Goal: Information Seeking & Learning: Find specific fact

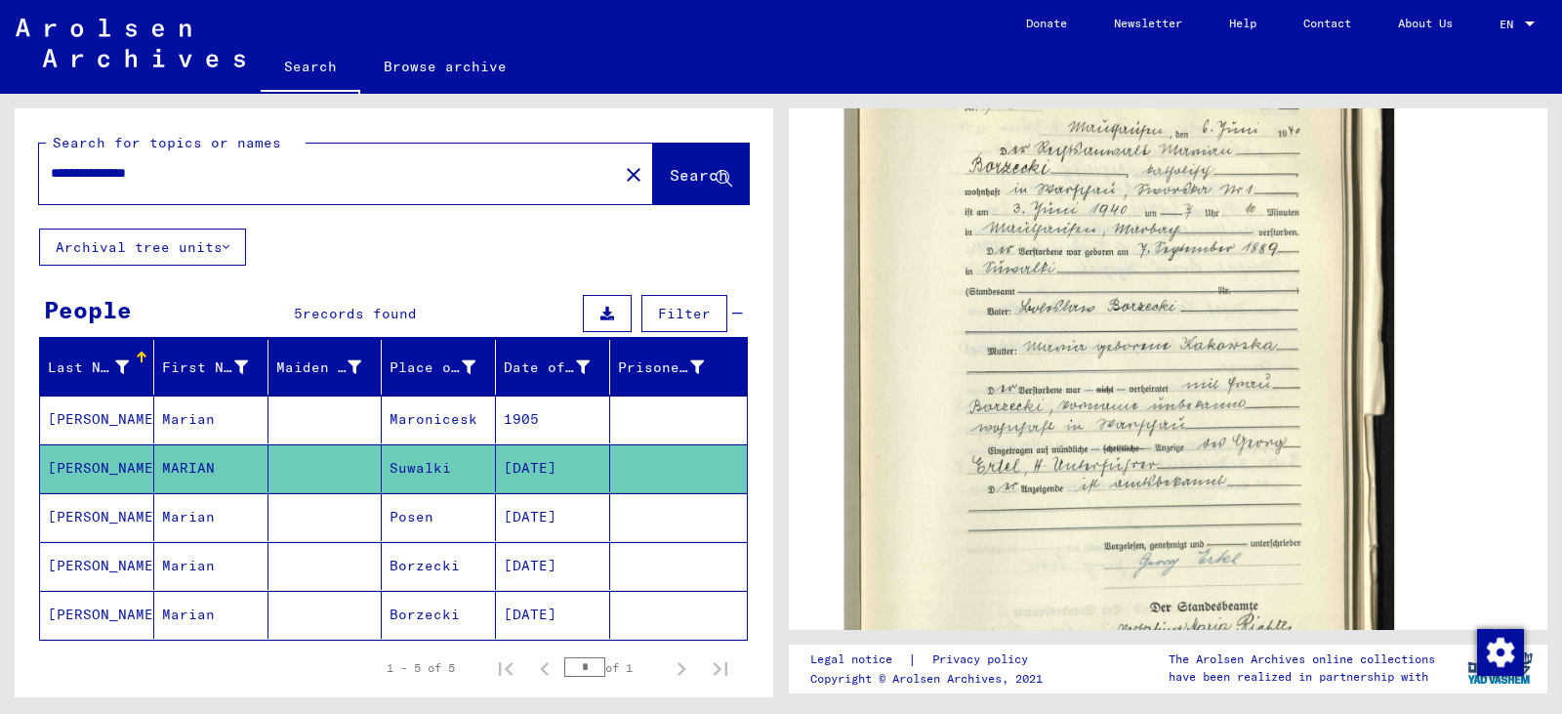
click at [622, 172] on mat-icon "close" at bounding box center [633, 174] width 23 height 23
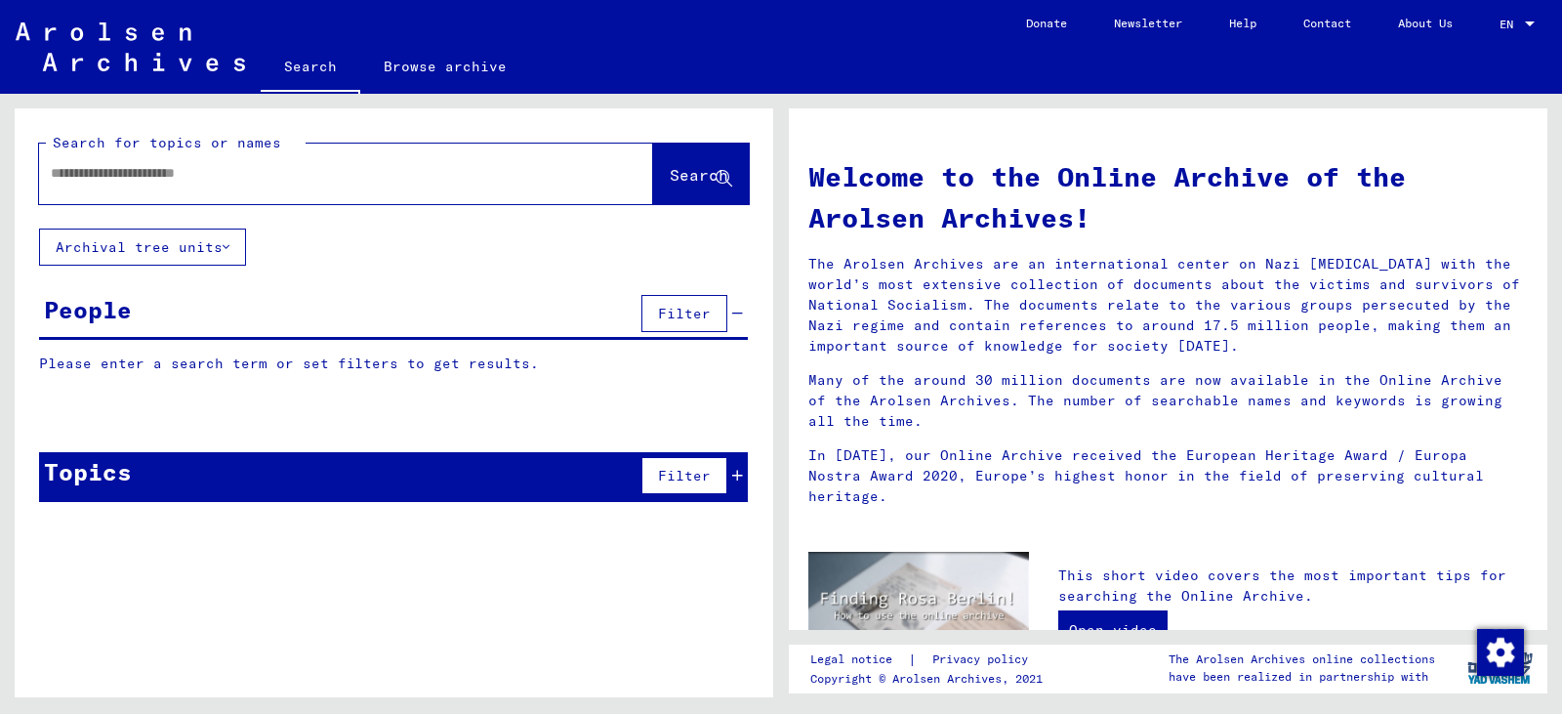
paste input "**********"
type input "**********"
click at [670, 169] on span "Search" at bounding box center [699, 175] width 59 height 20
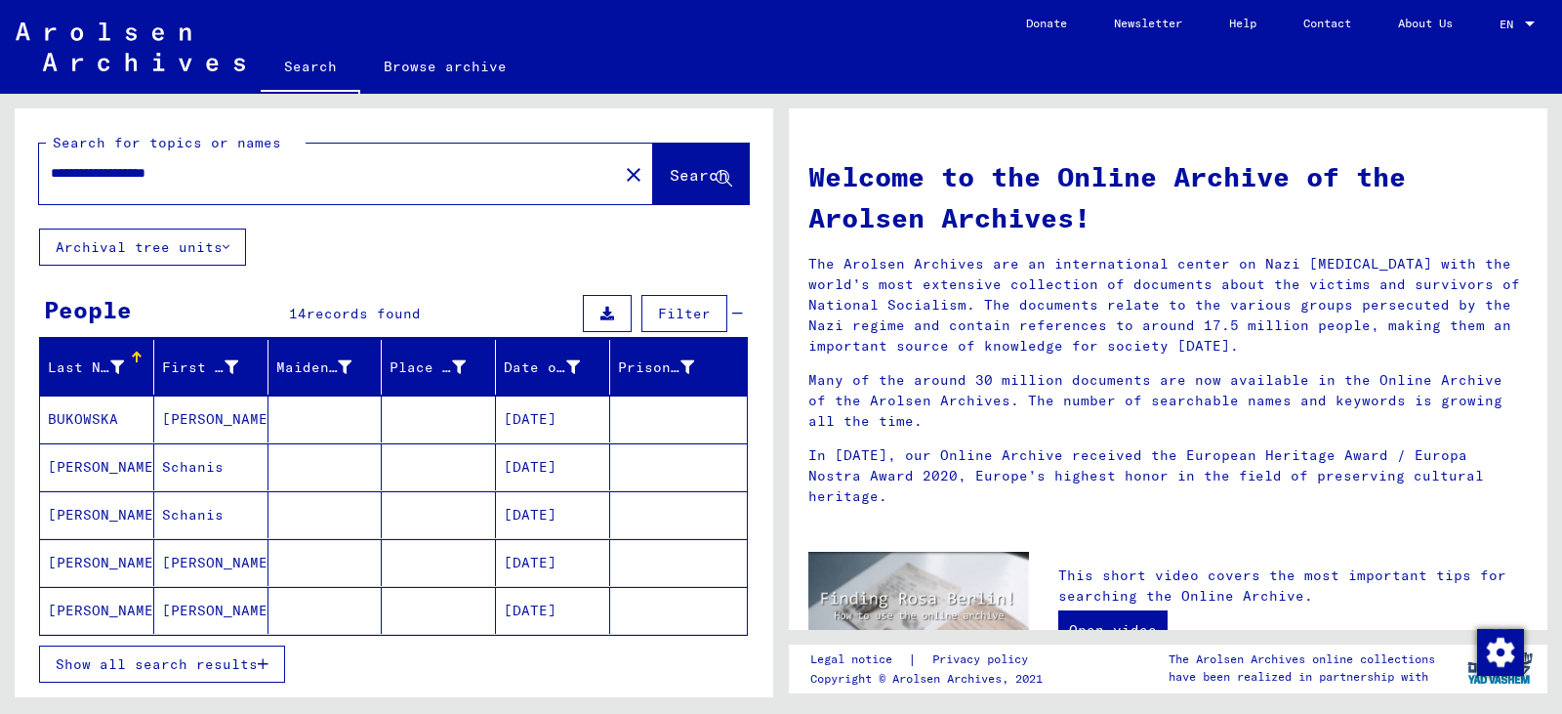
click at [216, 659] on span "Show all search results" at bounding box center [157, 664] width 202 height 18
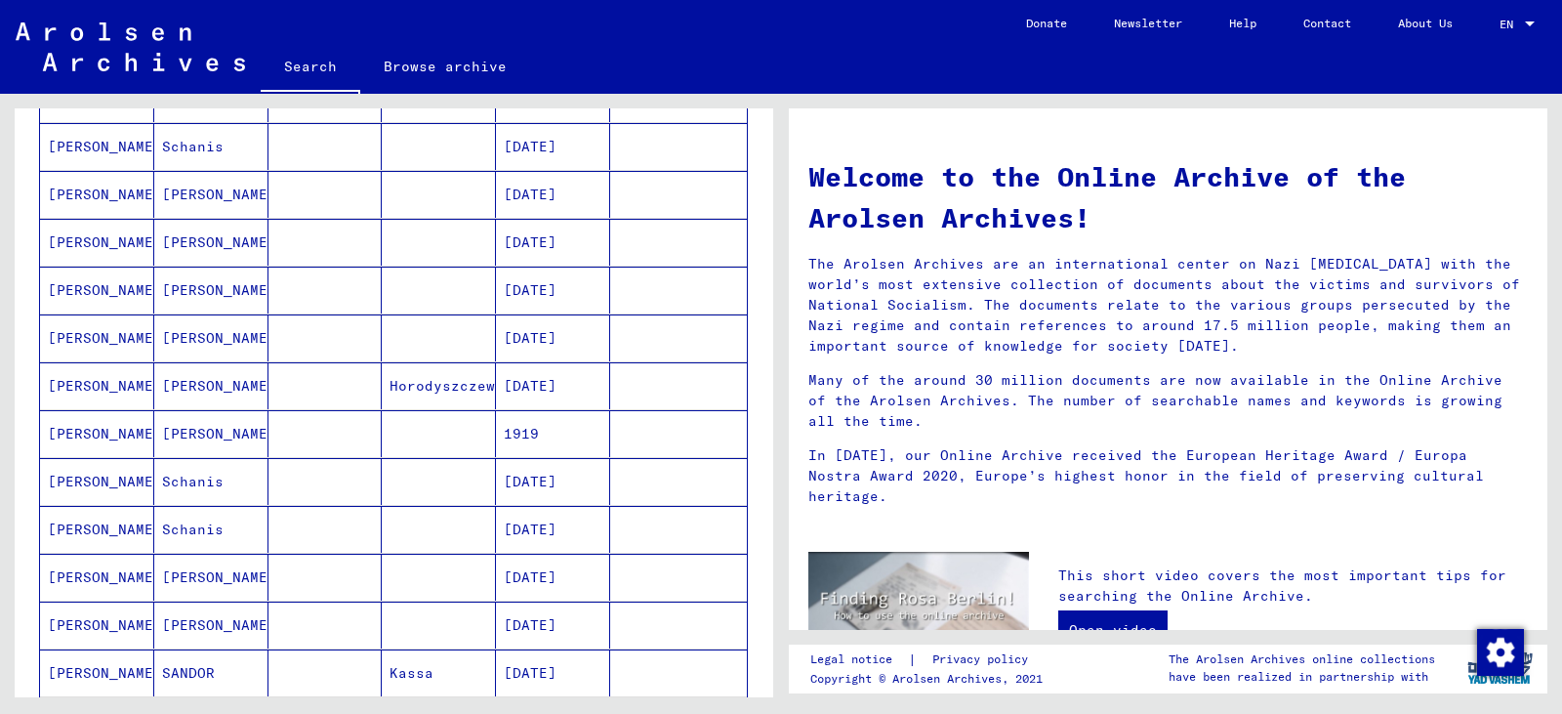
scroll to position [488, 0]
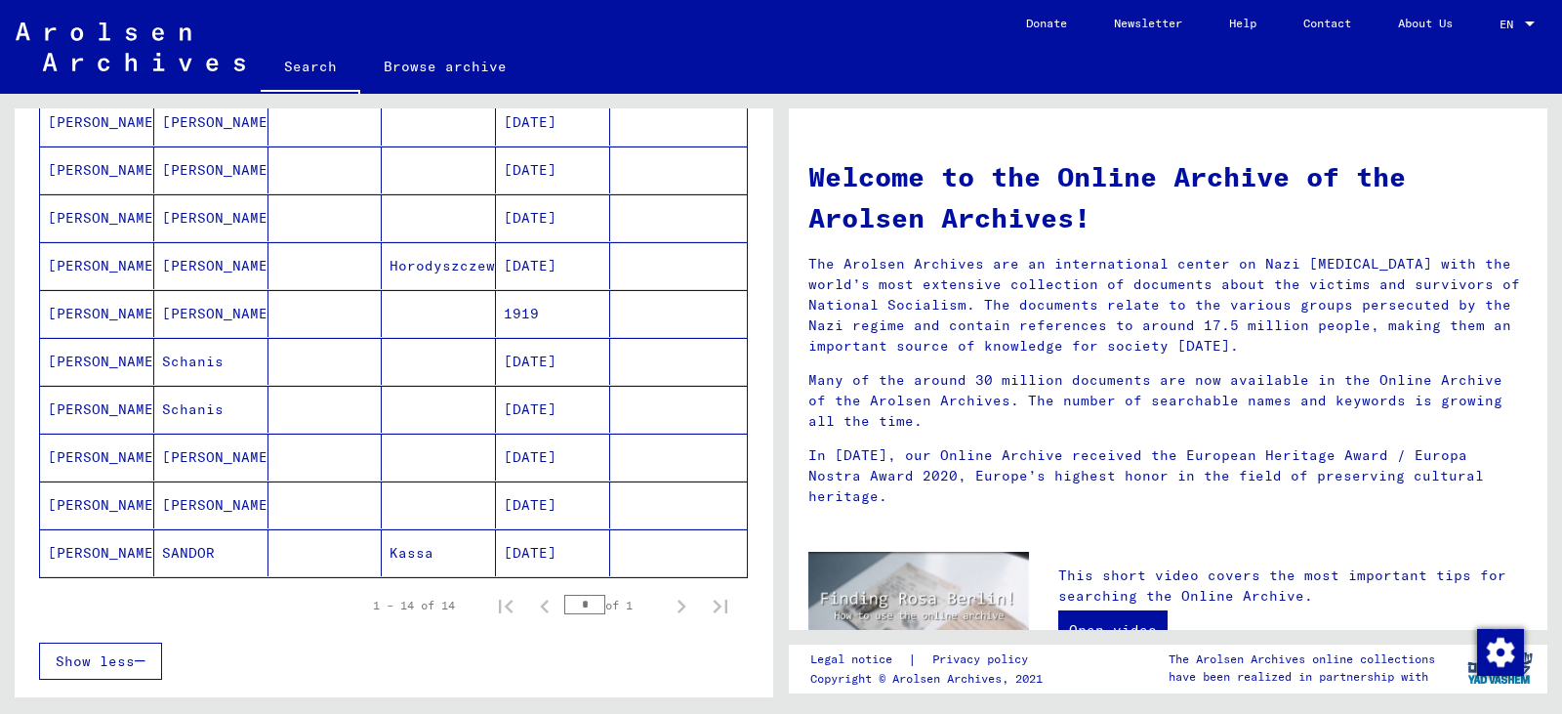
click at [513, 314] on mat-cell "1919" at bounding box center [553, 313] width 114 height 47
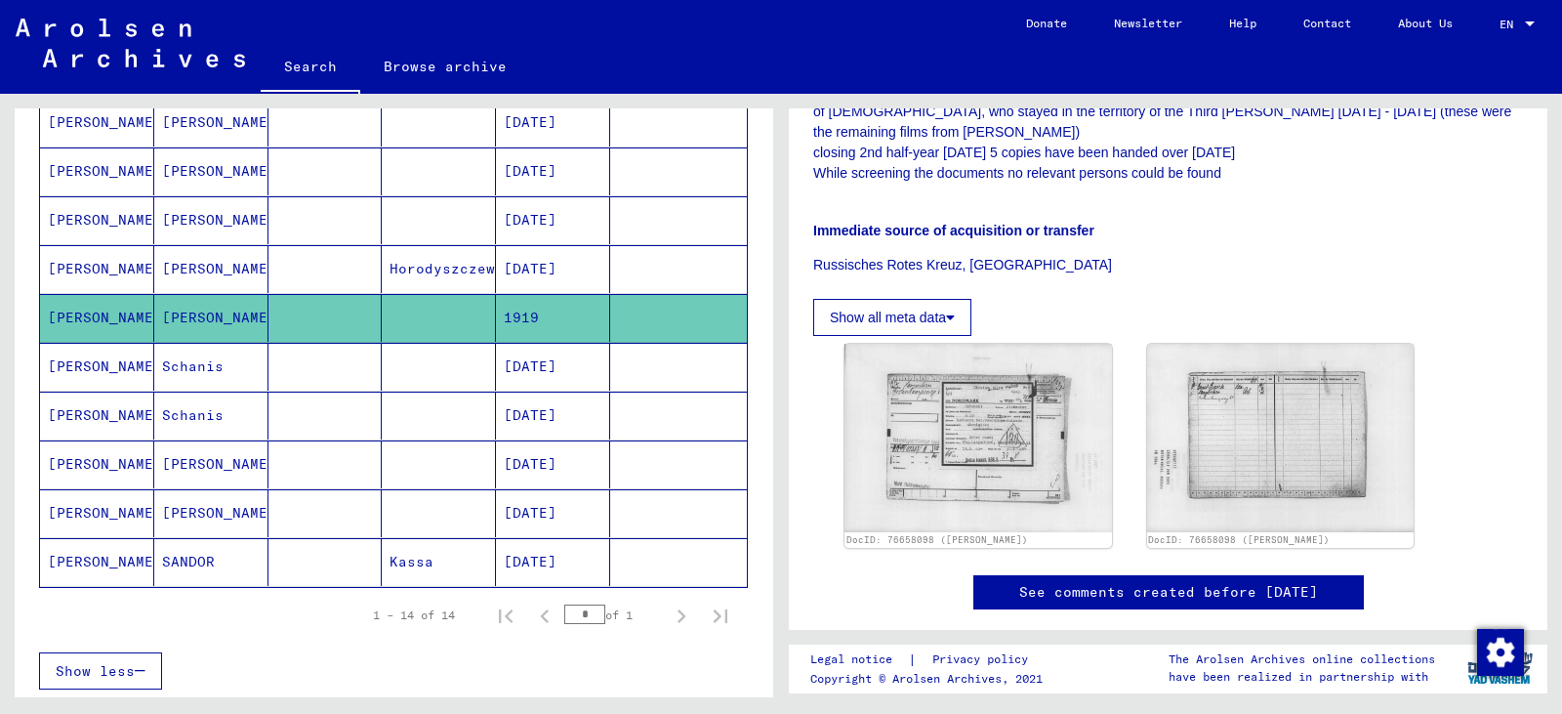
scroll to position [683, 0]
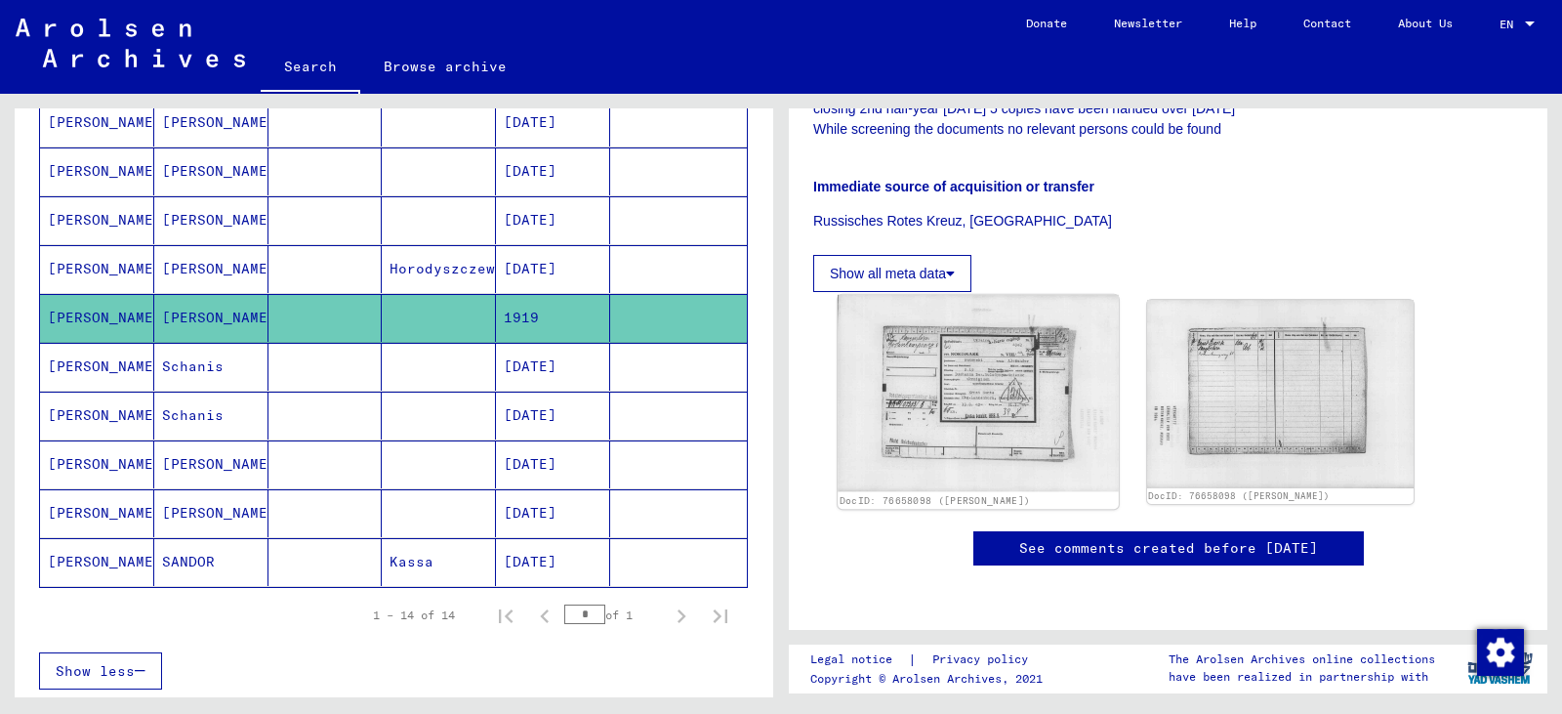
click at [946, 295] on img at bounding box center [978, 393] width 280 height 197
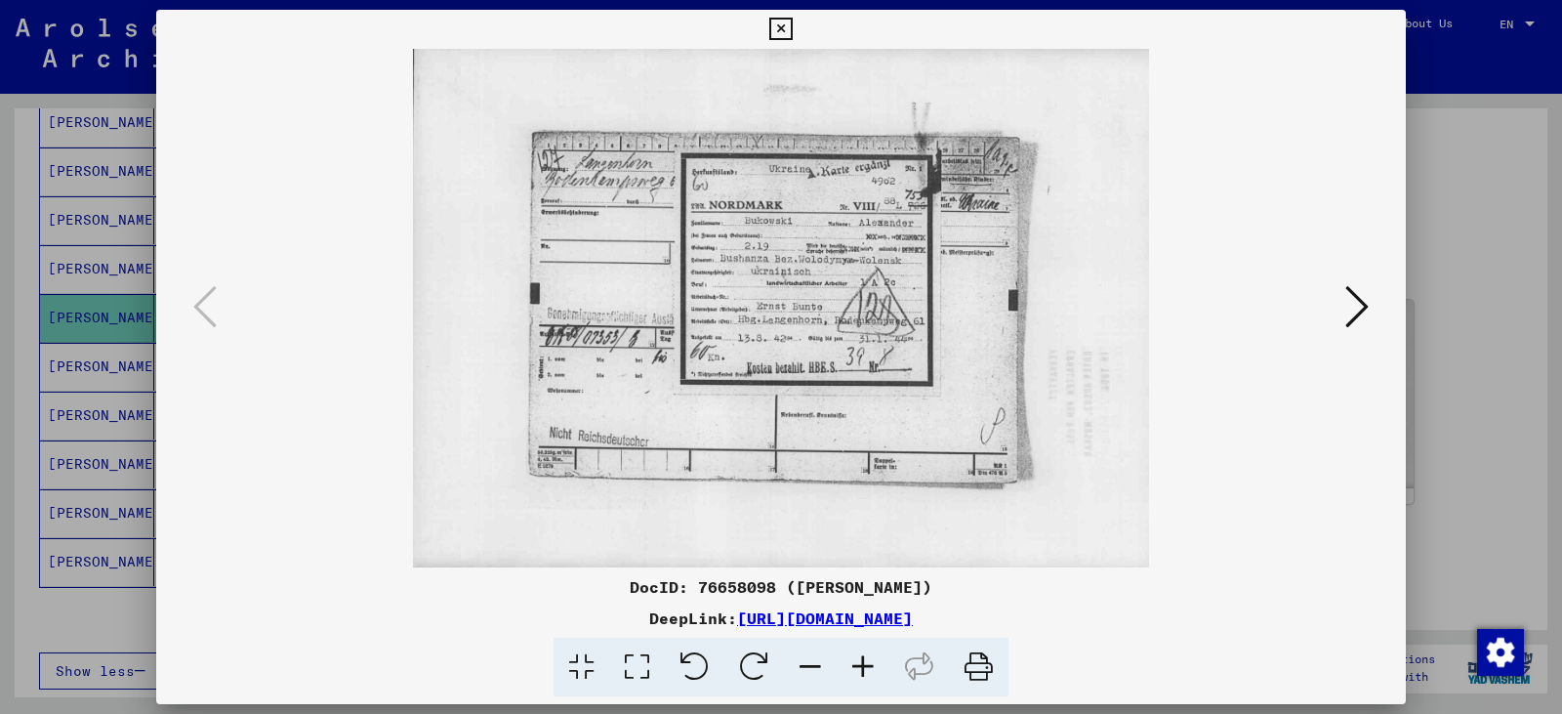
click at [785, 27] on icon at bounding box center [780, 29] width 22 height 23
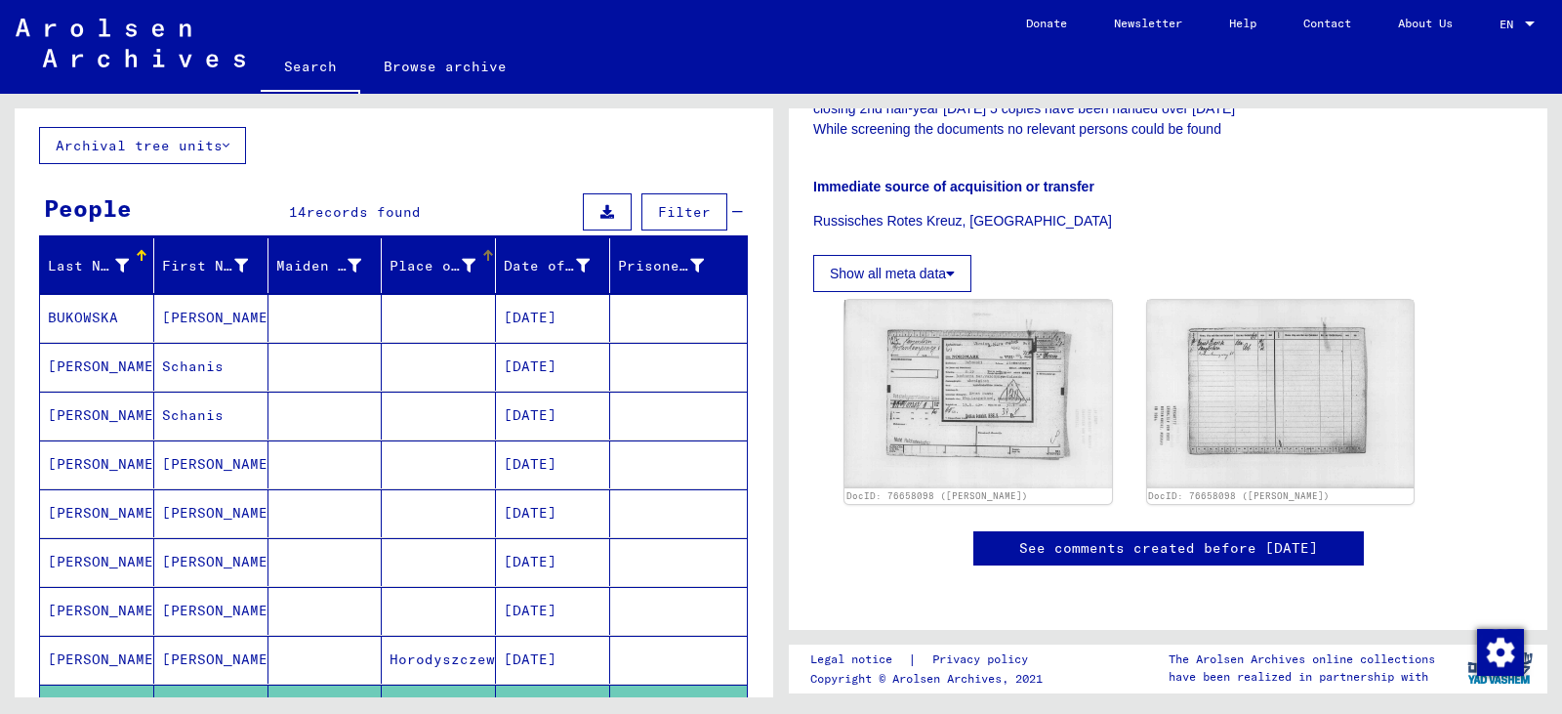
scroll to position [0, 0]
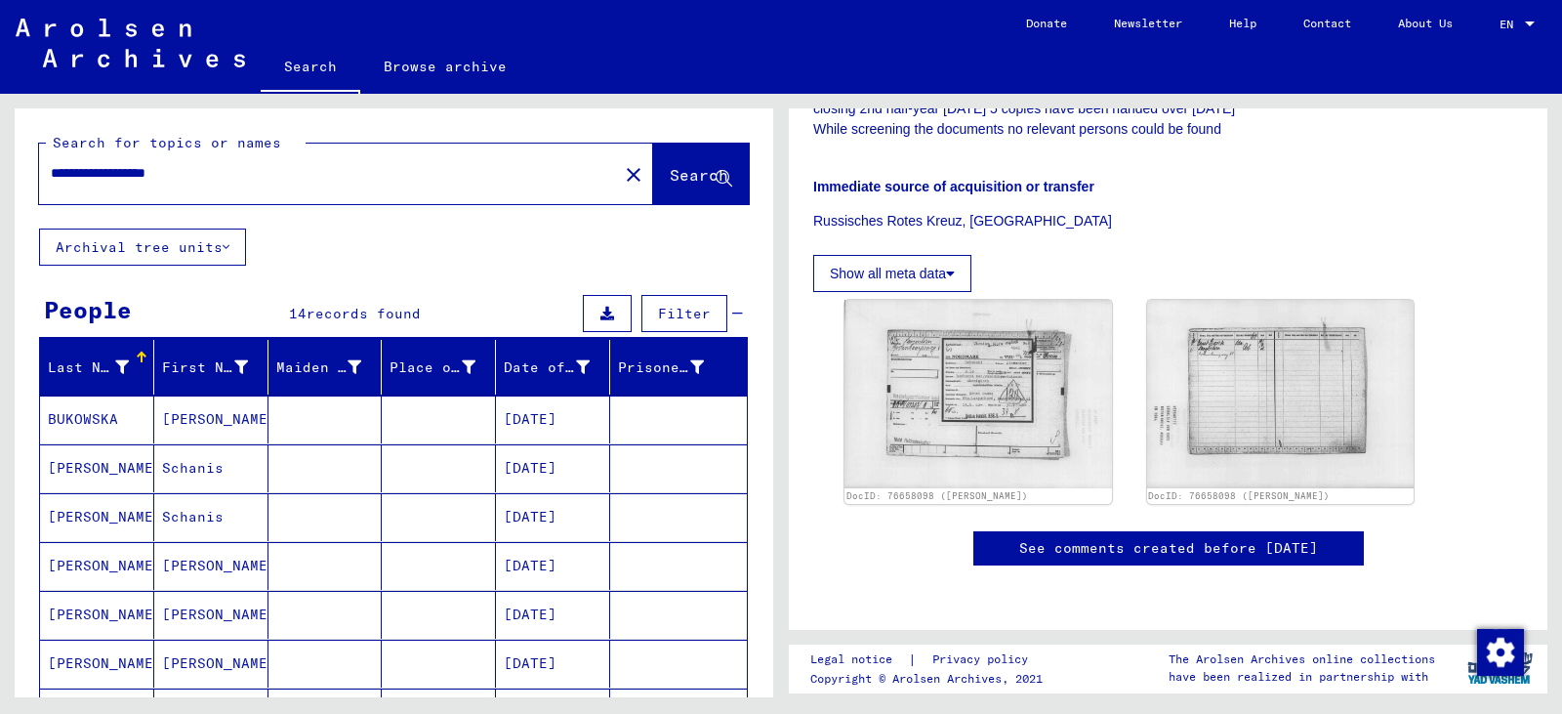
click at [622, 169] on mat-icon "close" at bounding box center [633, 174] width 23 height 23
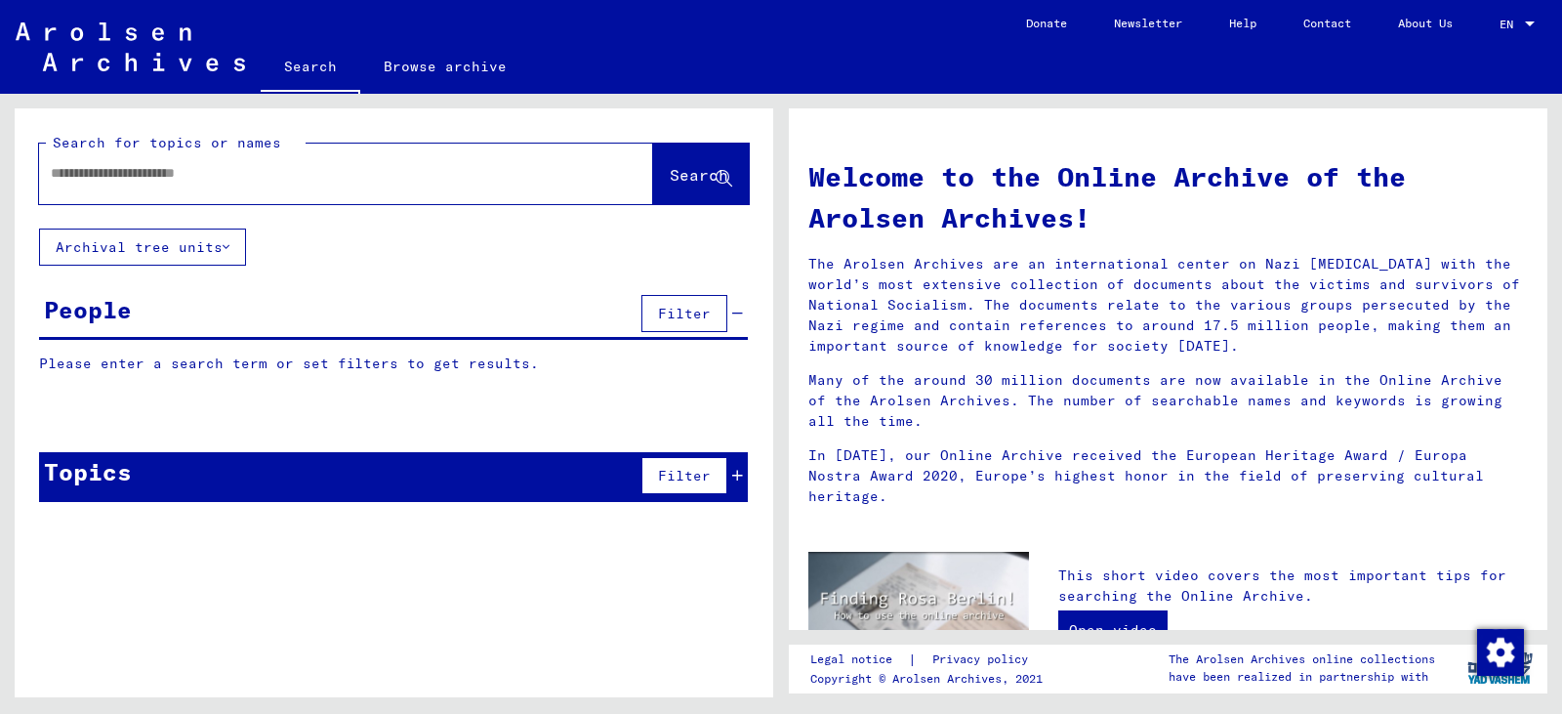
click at [86, 173] on input "text" at bounding box center [323, 173] width 544 height 20
type input "**********"
click at [671, 167] on span "Search" at bounding box center [699, 175] width 59 height 20
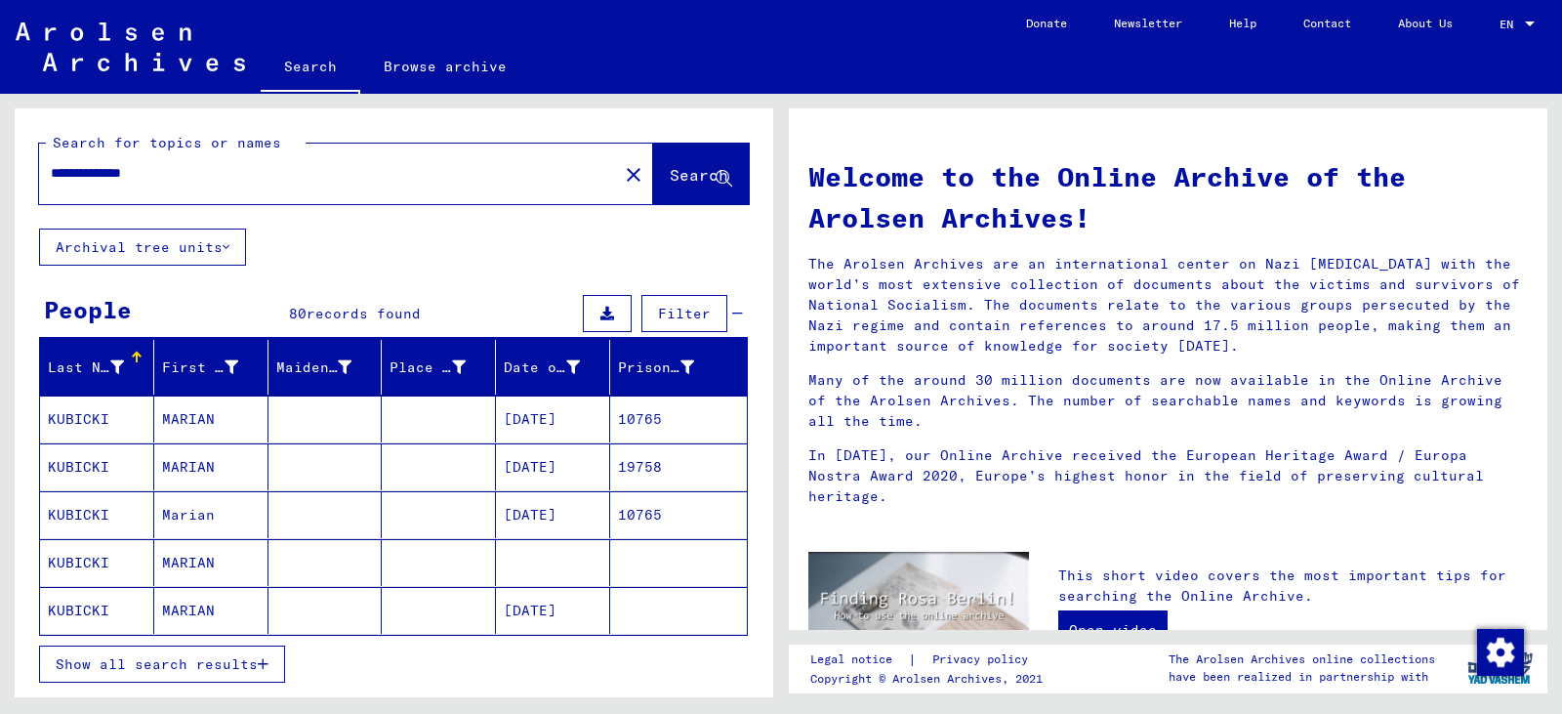
click at [184, 663] on span "Show all search results" at bounding box center [157, 664] width 202 height 18
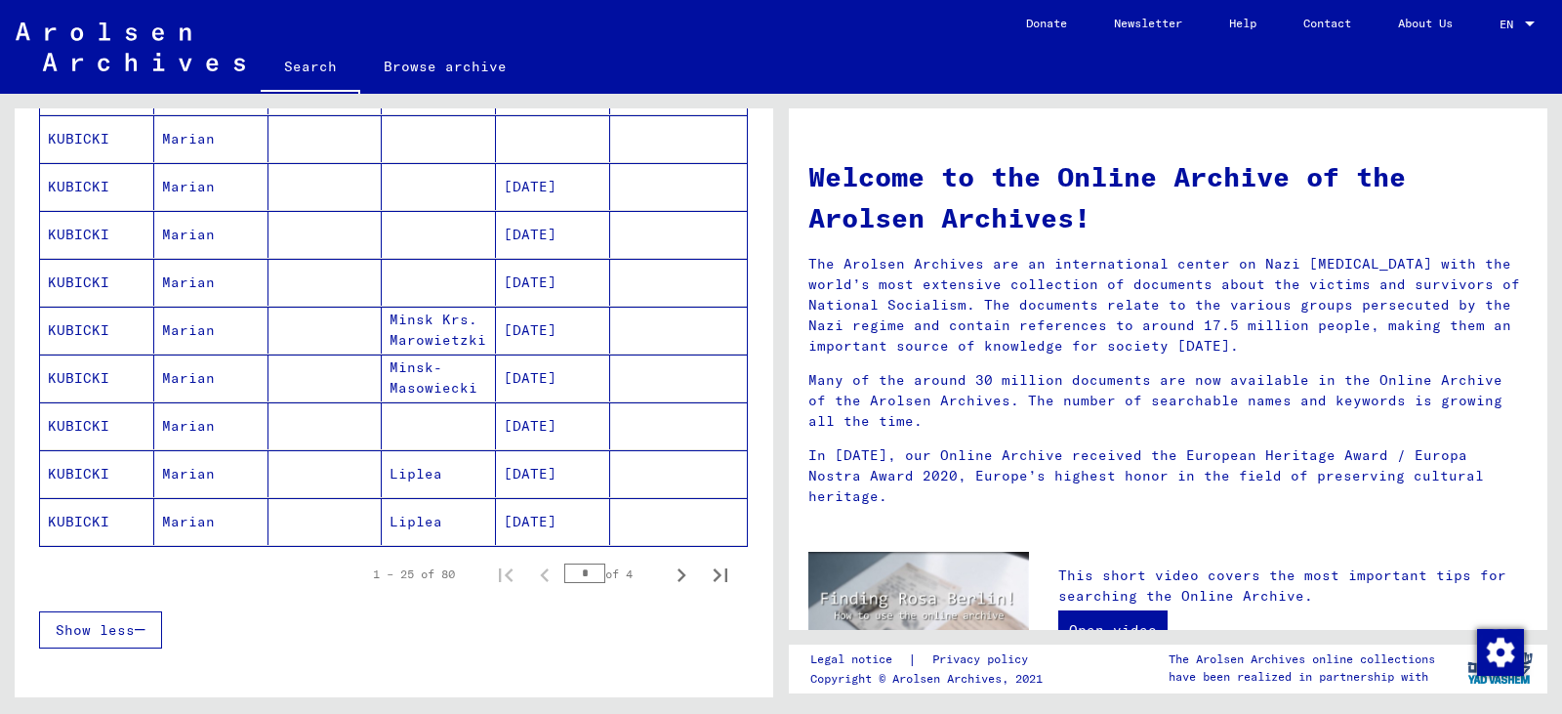
scroll to position [1074, 0]
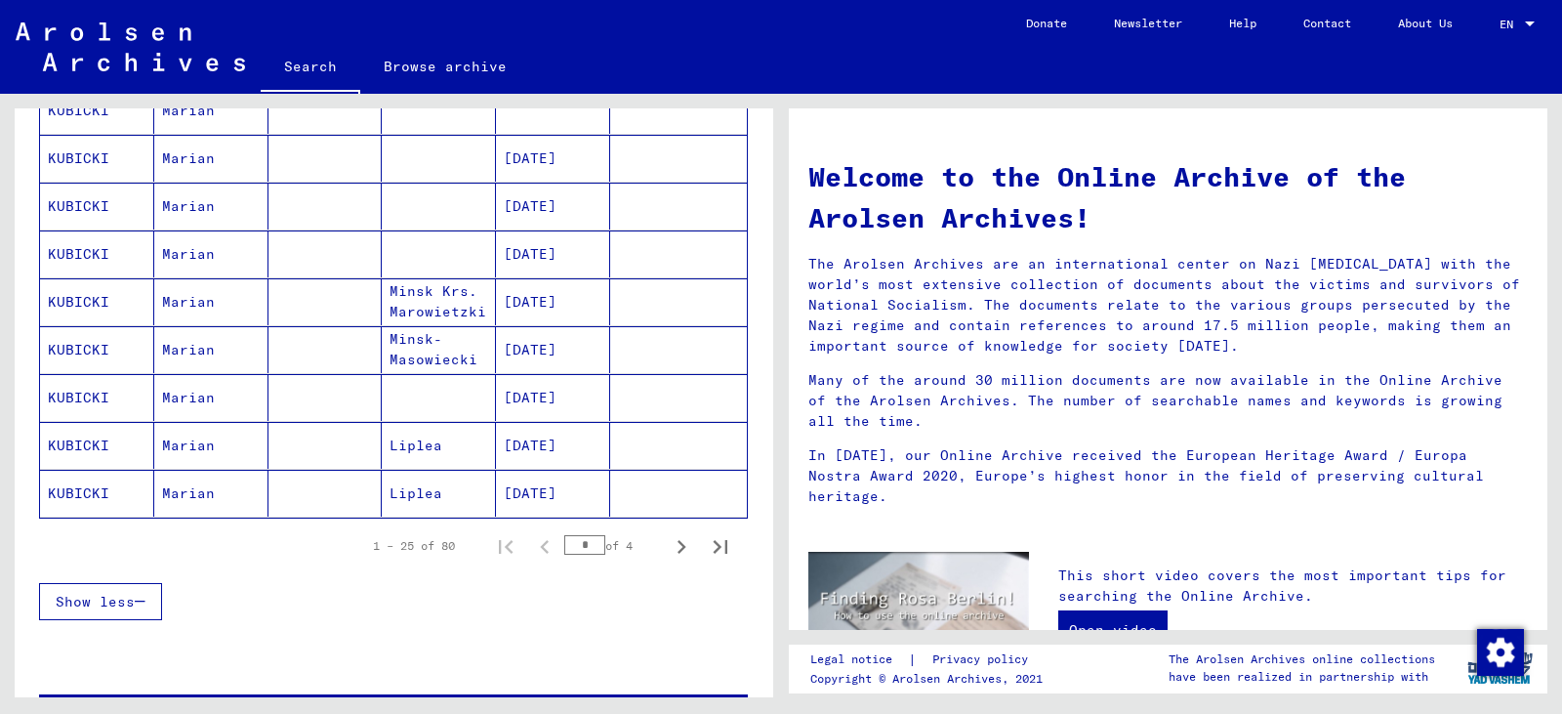
click at [537, 395] on mat-cell "[DATE]" at bounding box center [553, 397] width 114 height 47
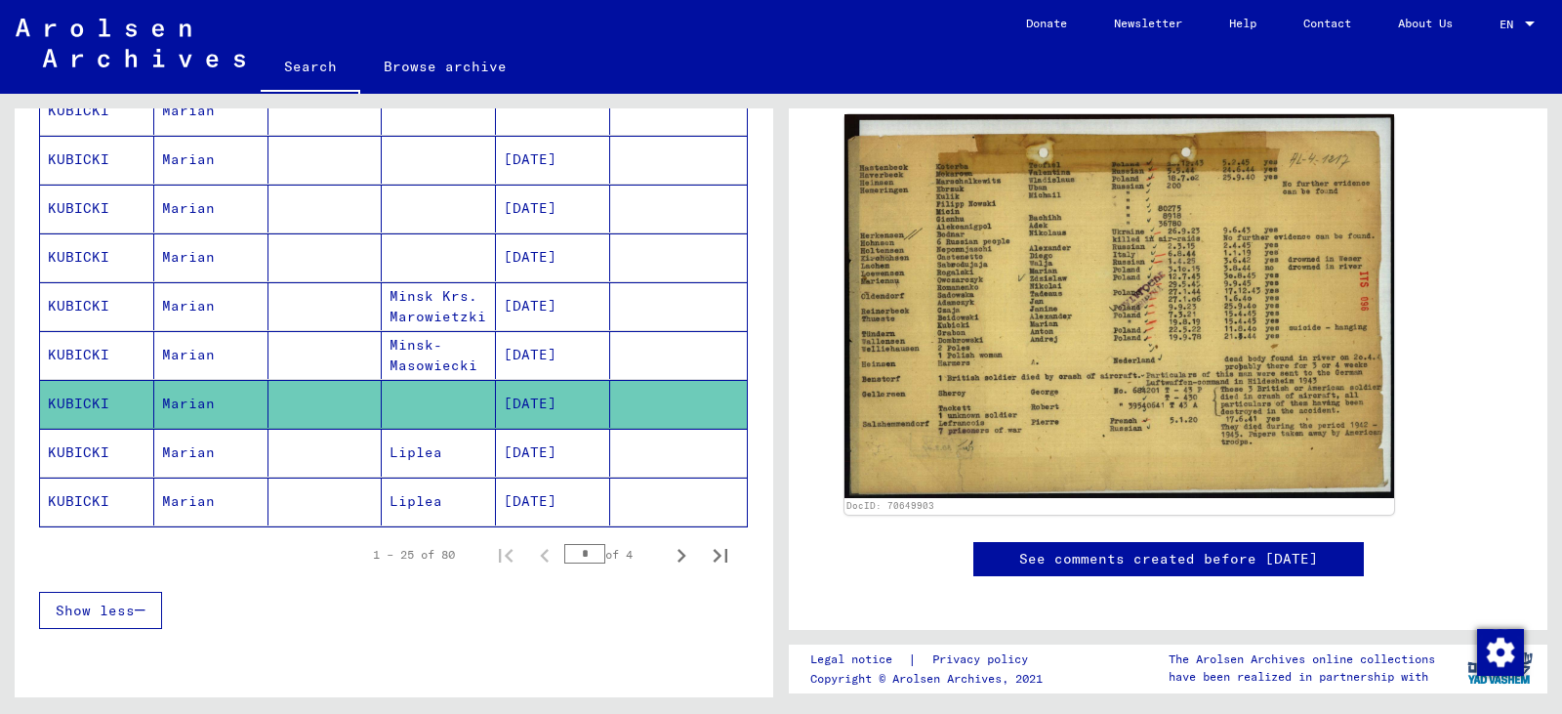
click at [552, 450] on mat-cell "[DATE]" at bounding box center [553, 453] width 114 height 48
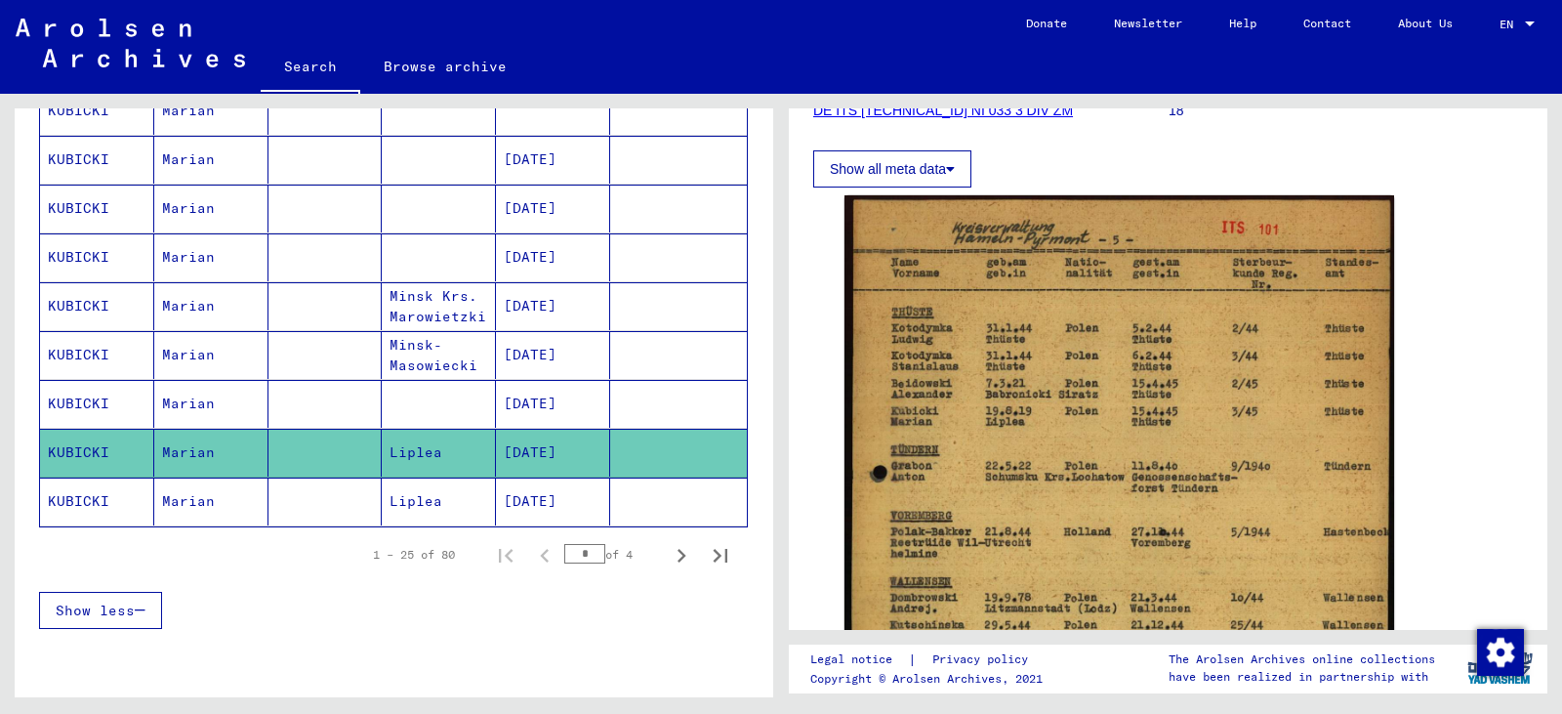
scroll to position [390, 0]
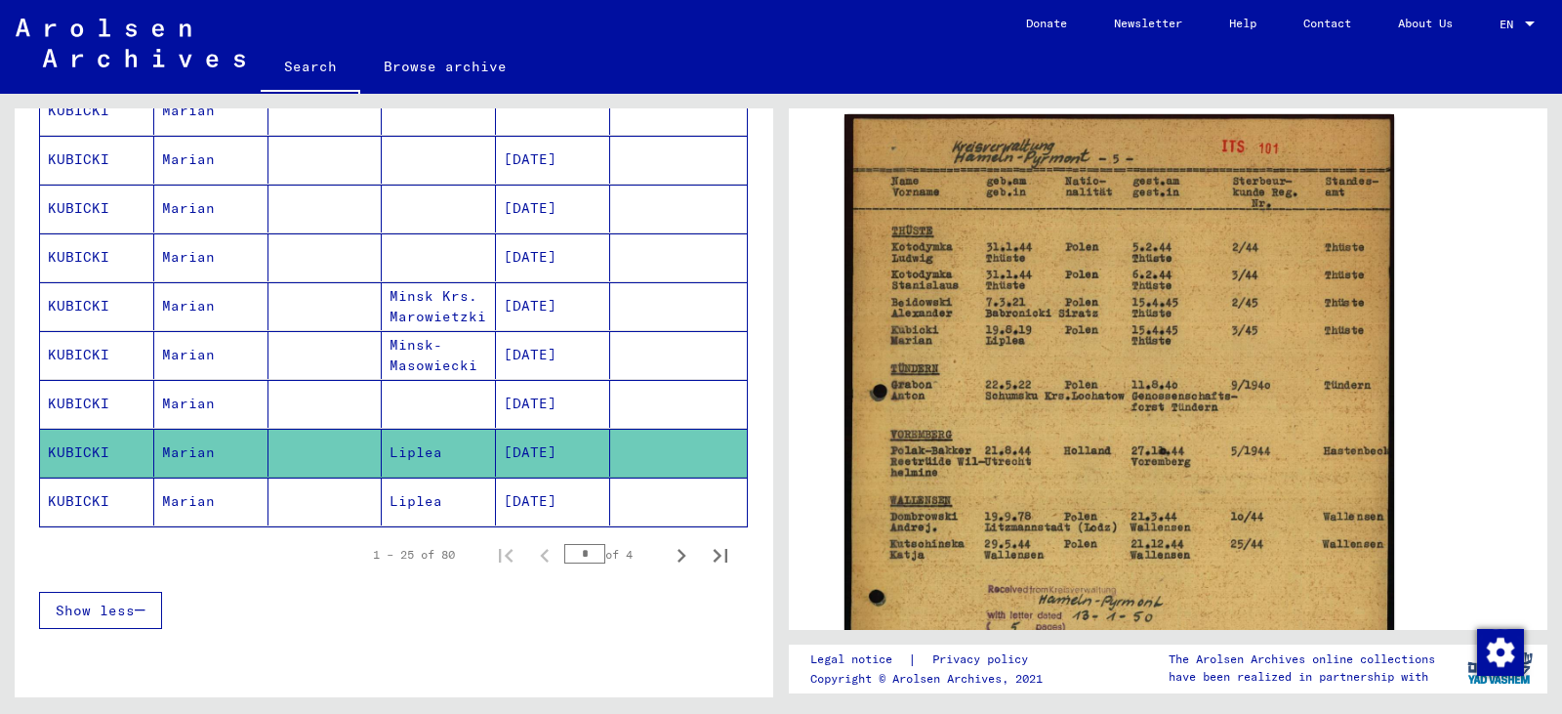
click at [520, 503] on mat-cell "[DATE]" at bounding box center [553, 501] width 114 height 48
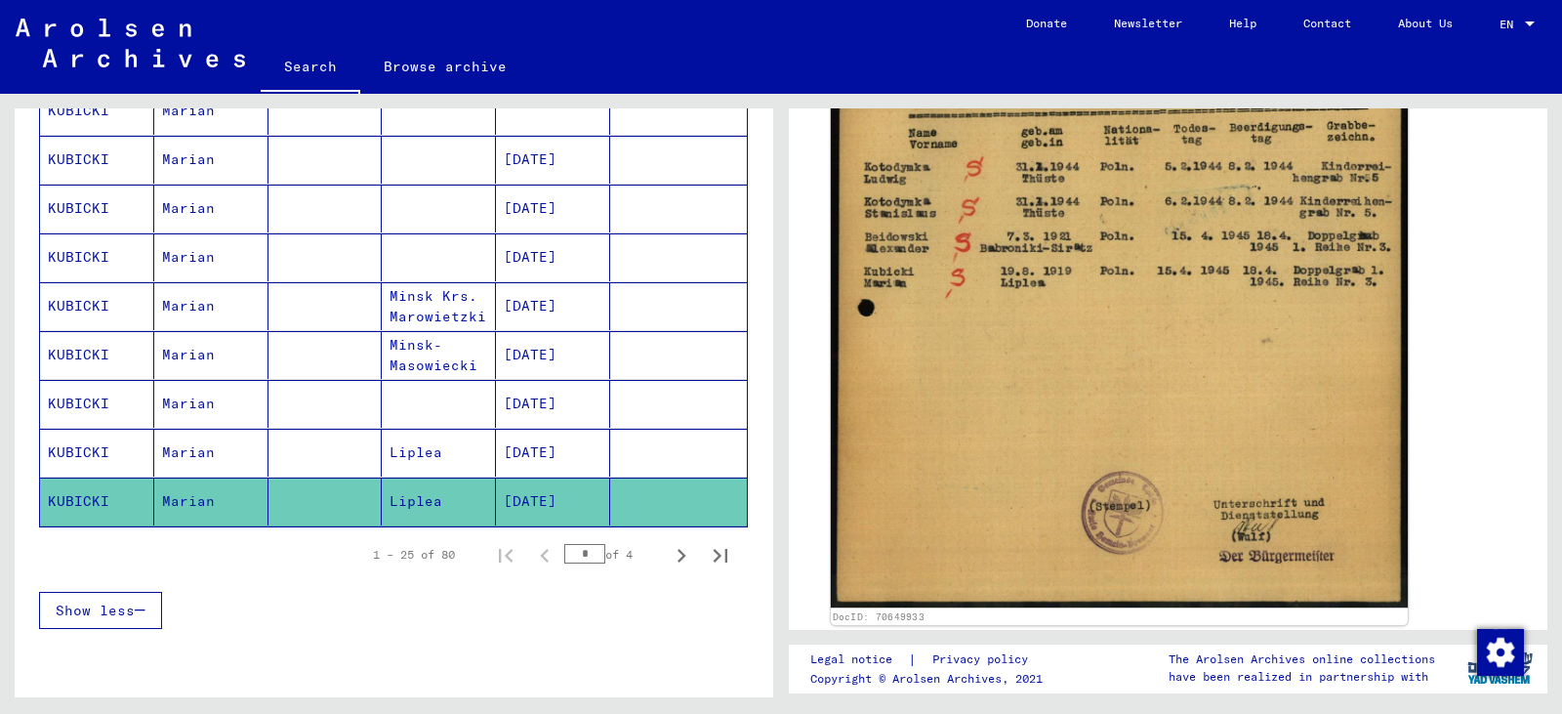
scroll to position [488, 0]
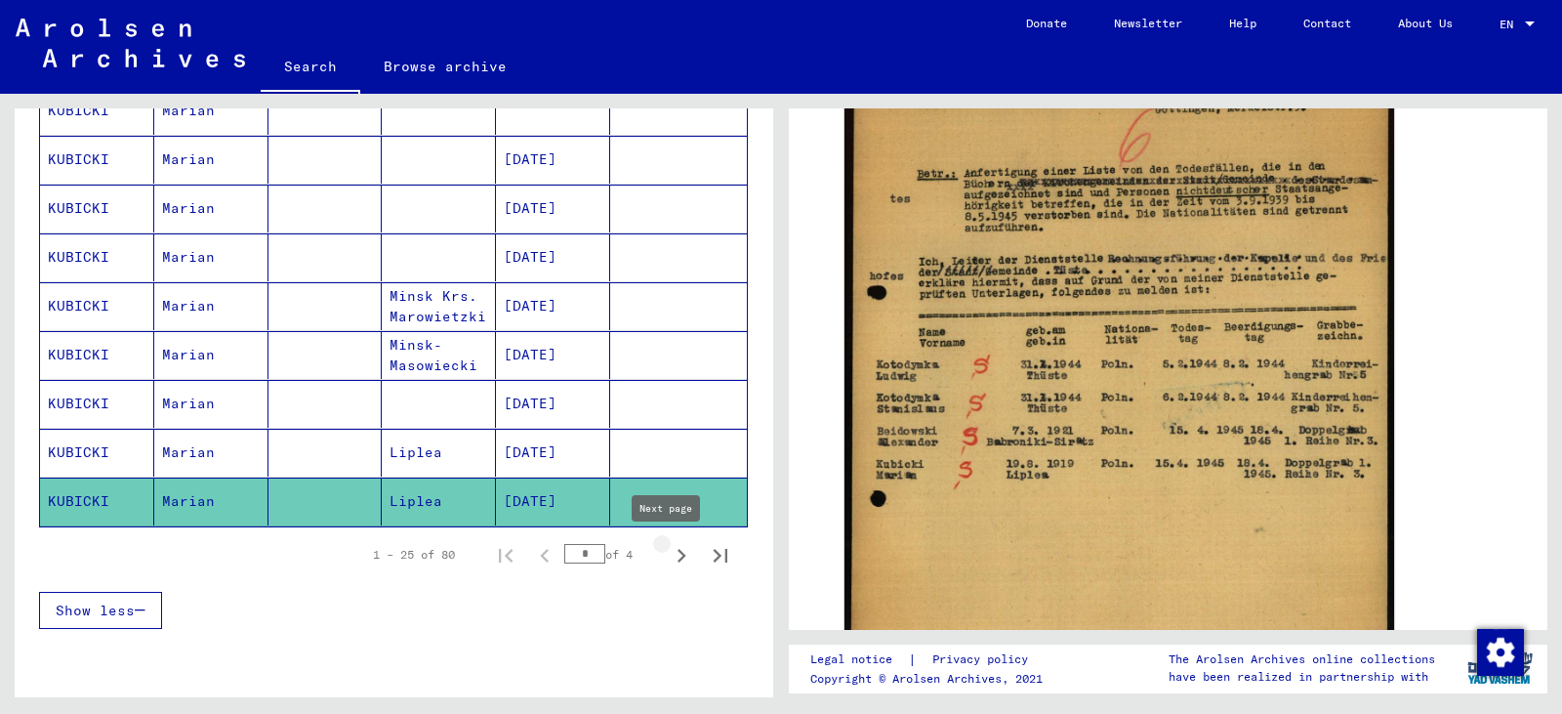
click at [671, 556] on icon "Next page" at bounding box center [681, 555] width 27 height 27
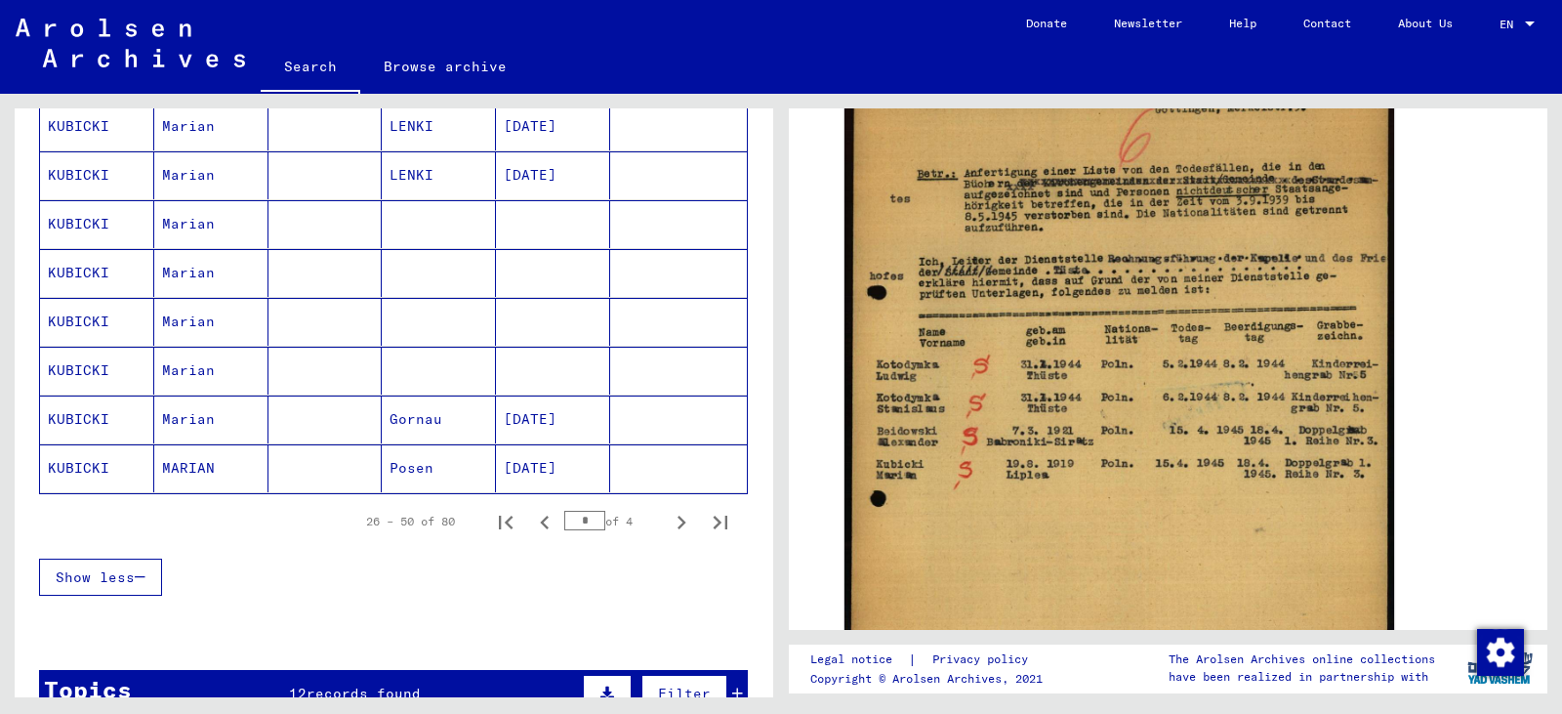
scroll to position [1187, 0]
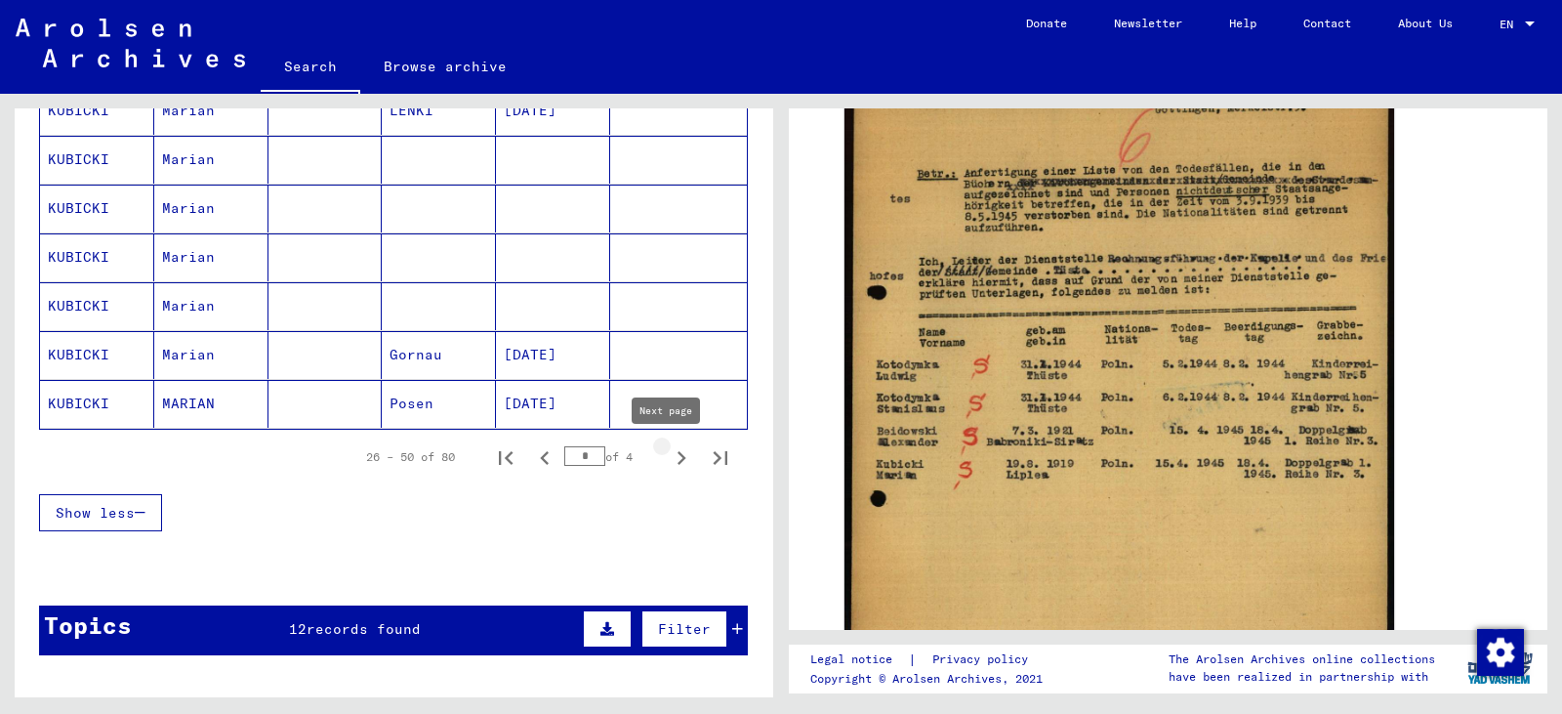
click at [668, 457] on icon "Next page" at bounding box center [681, 457] width 27 height 27
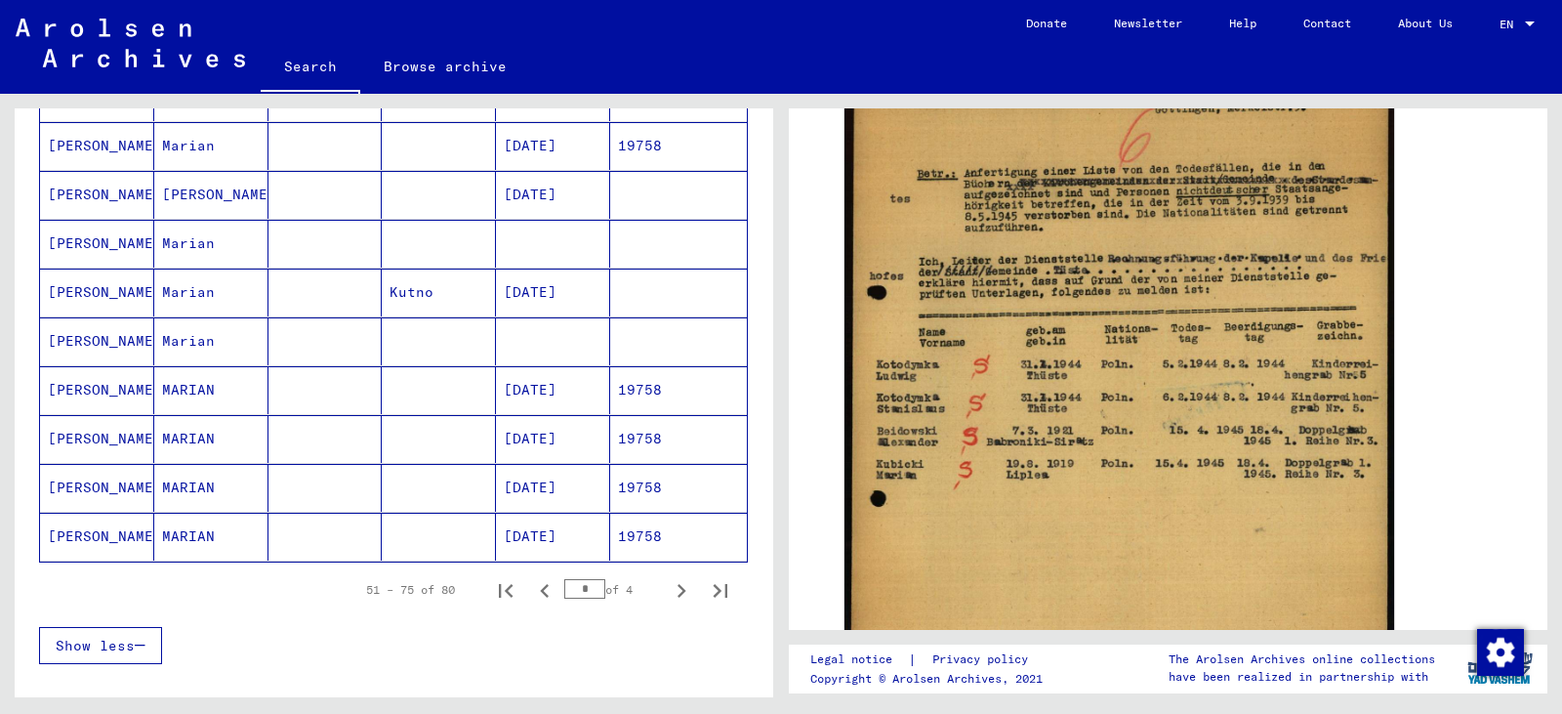
scroll to position [1089, 0]
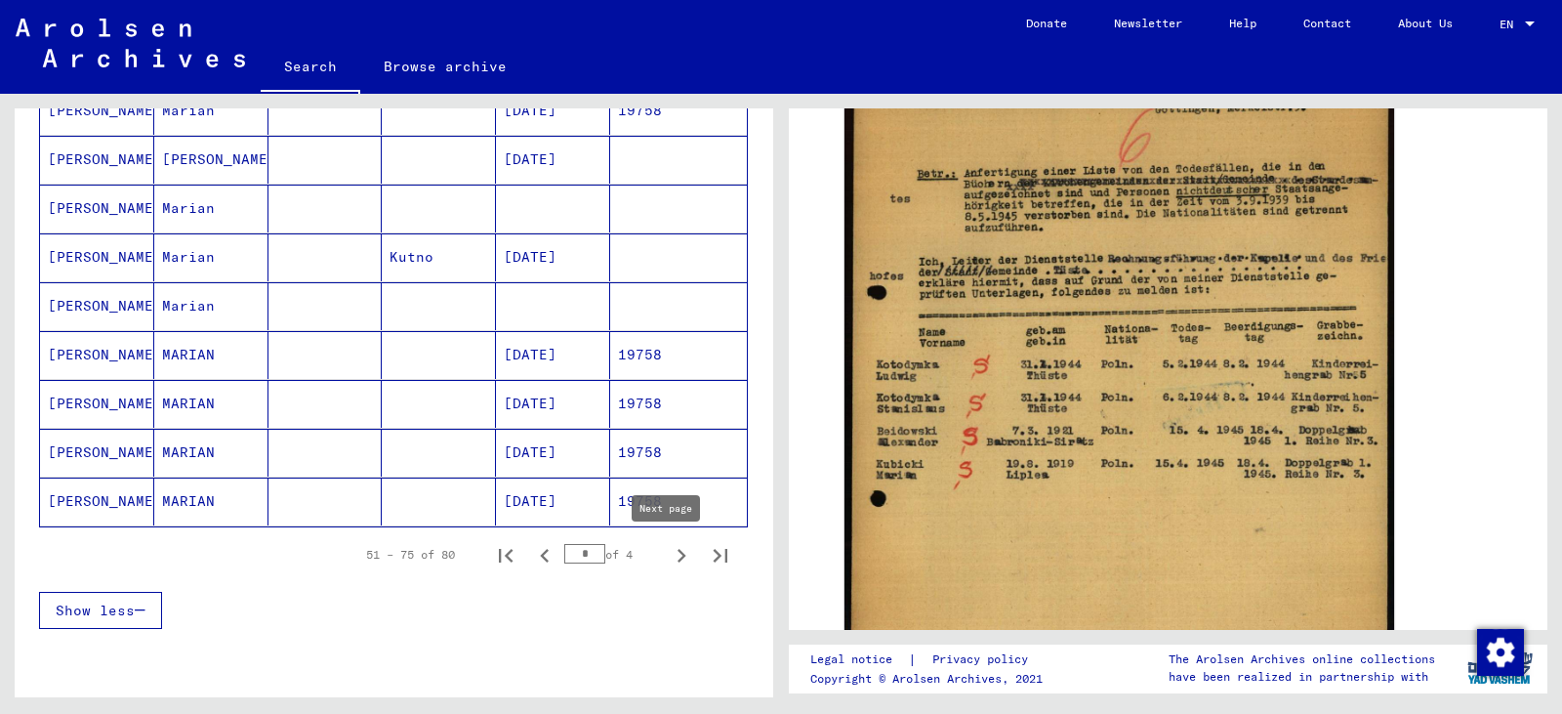
click at [677, 552] on icon "Next page" at bounding box center [681, 556] width 9 height 14
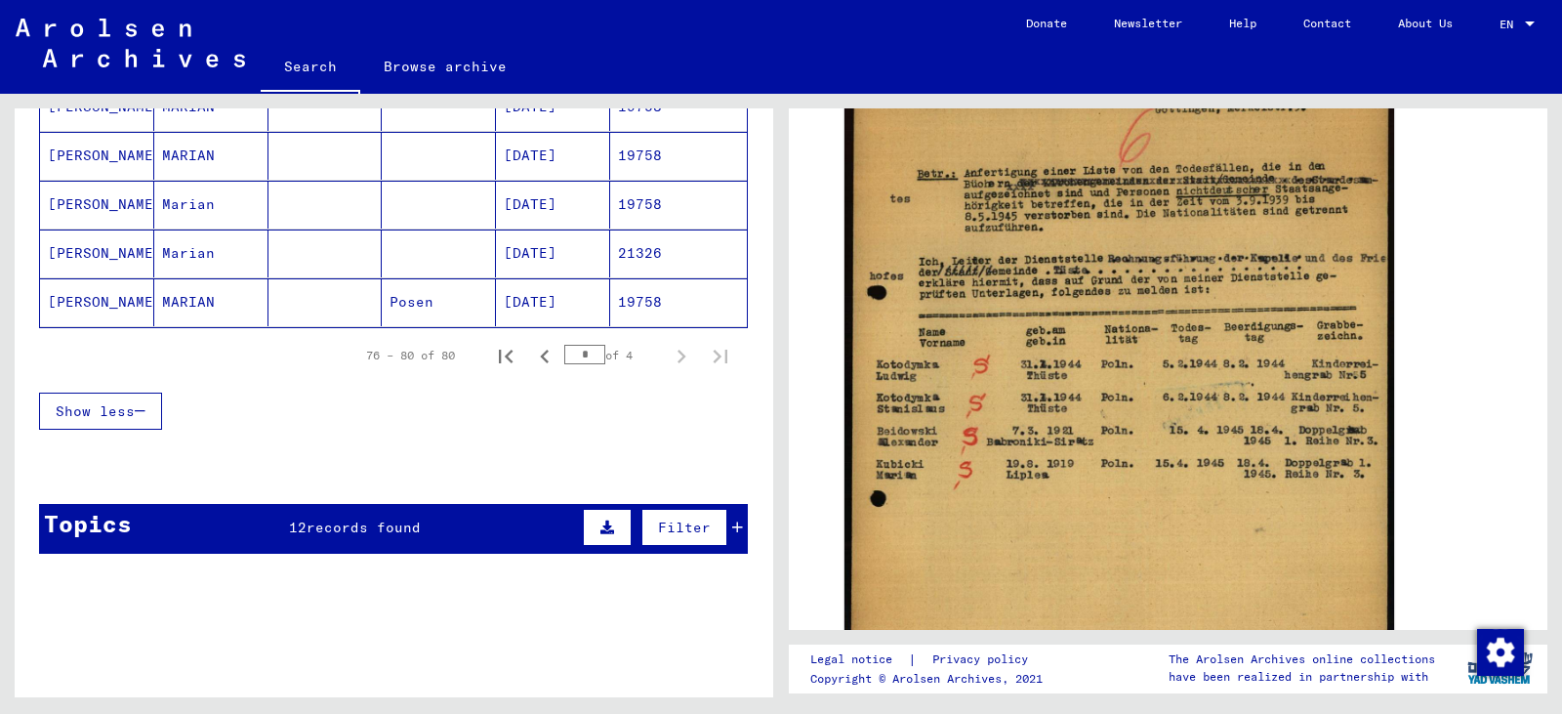
scroll to position [208, 0]
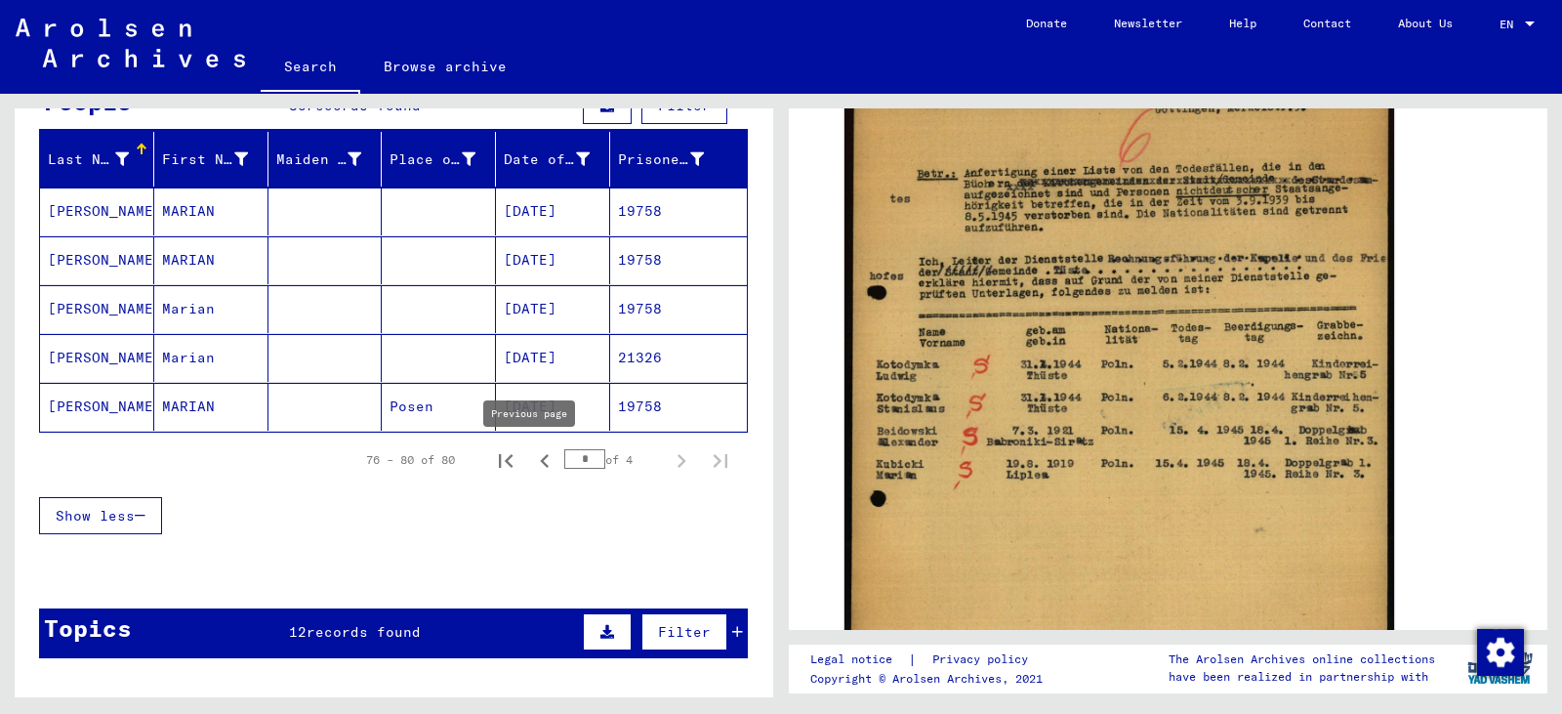
click at [540, 464] on icon "Previous page" at bounding box center [544, 461] width 9 height 14
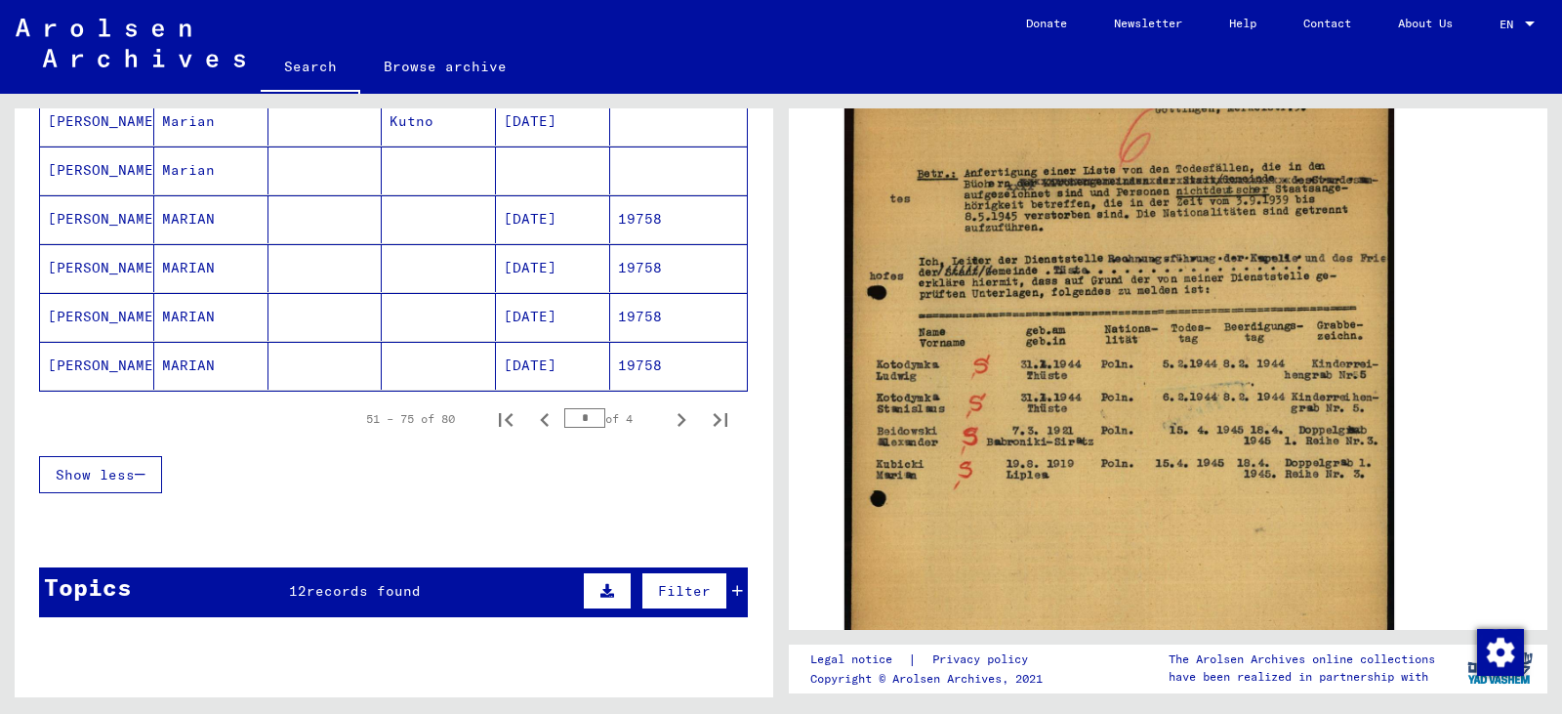
scroll to position [1282, 0]
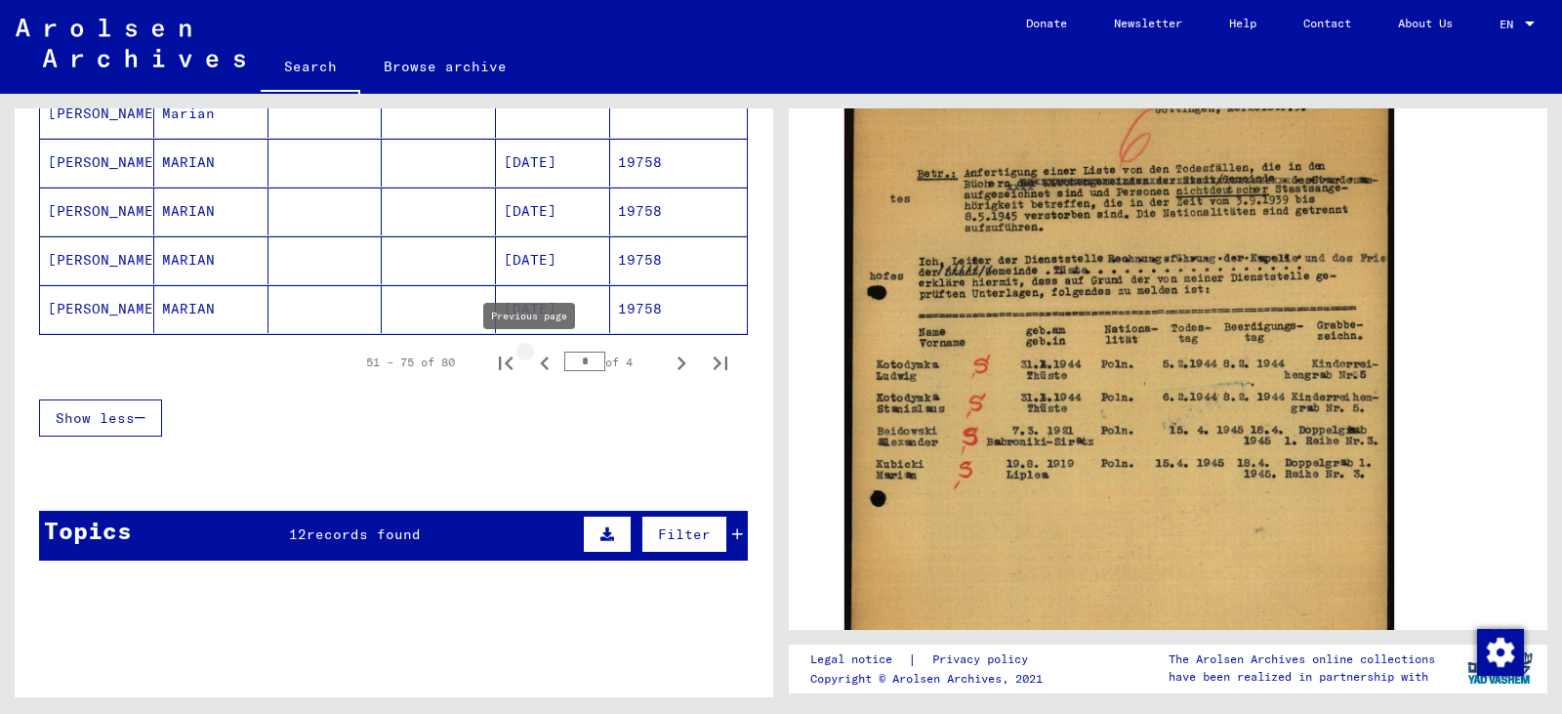
click at [531, 363] on icon "Previous page" at bounding box center [544, 362] width 27 height 27
type input "*"
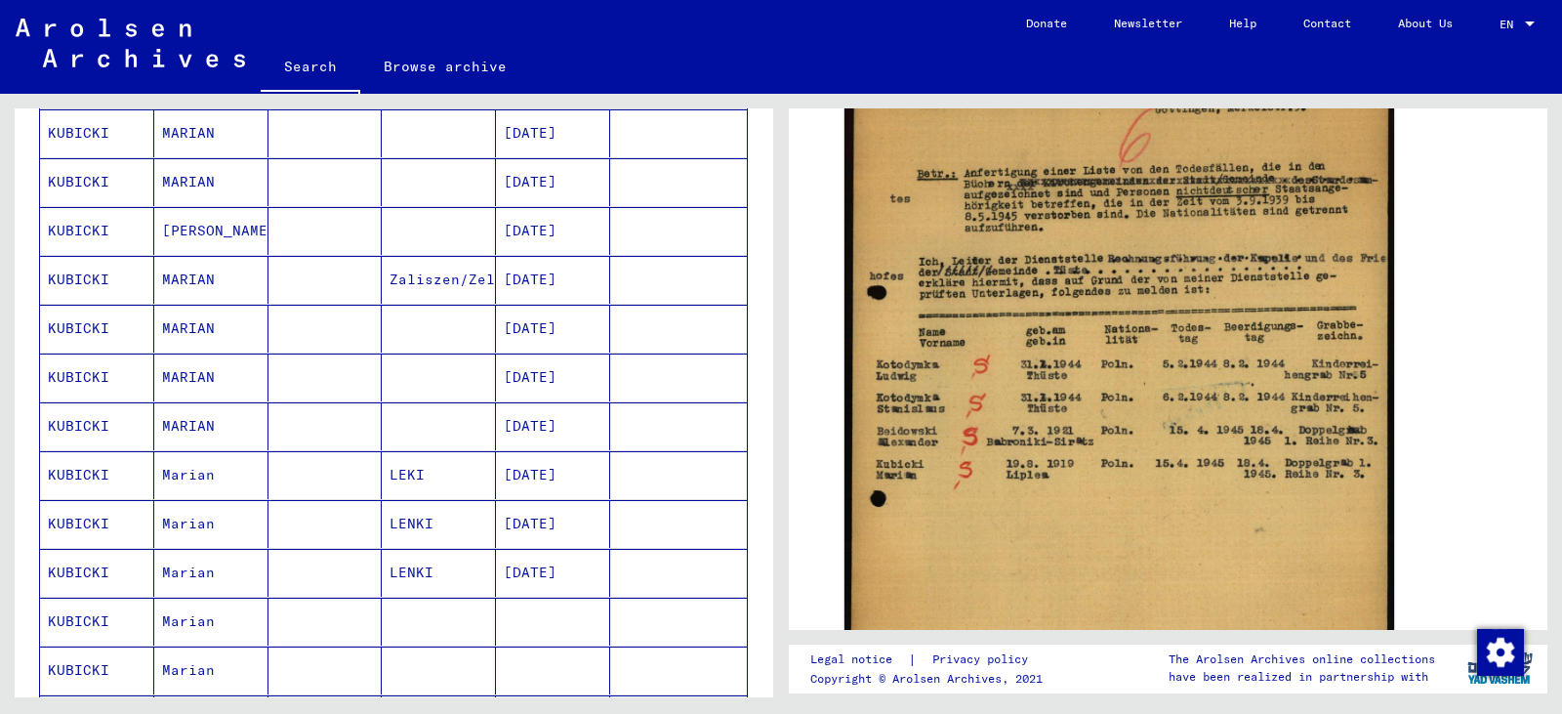
scroll to position [696, 0]
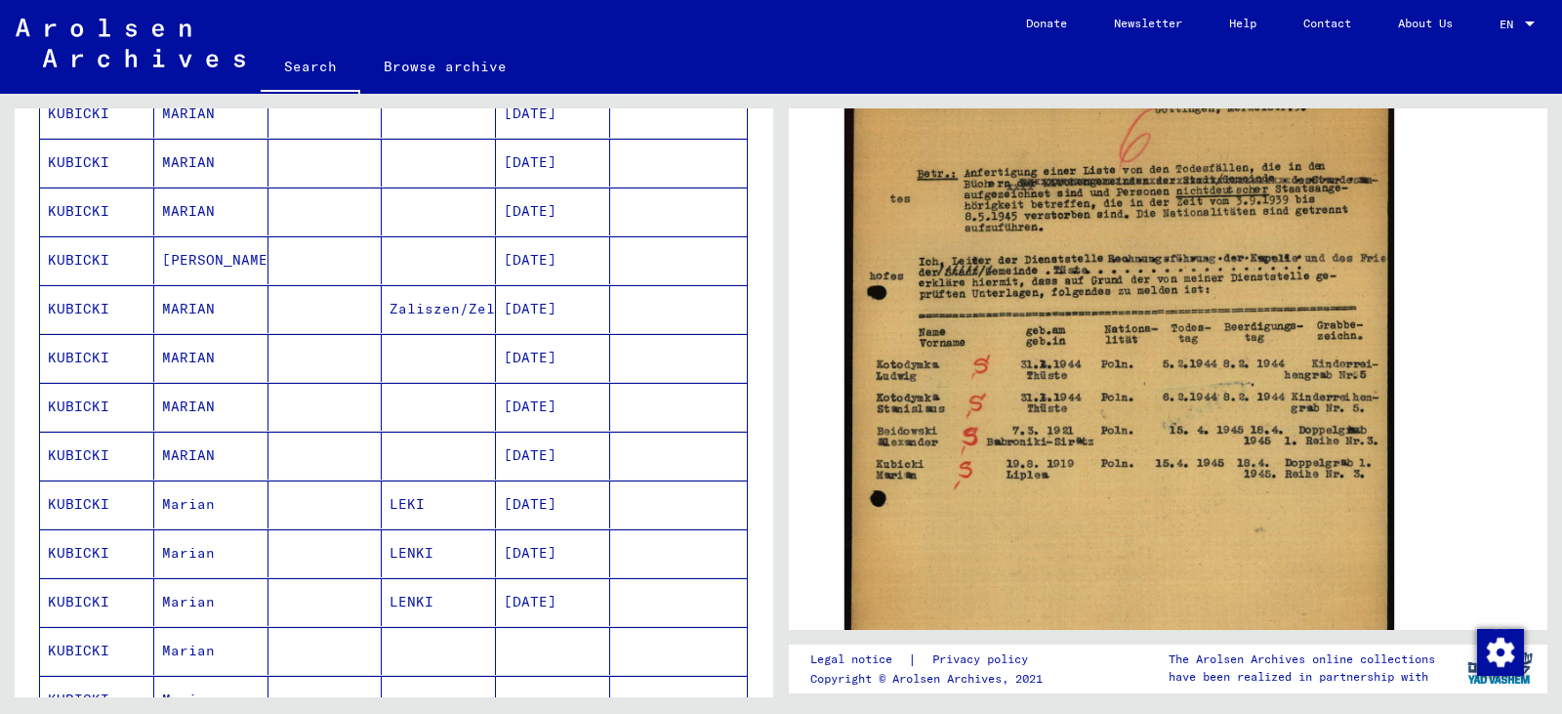
click at [527, 349] on mat-cell "[DATE]" at bounding box center [553, 358] width 114 height 48
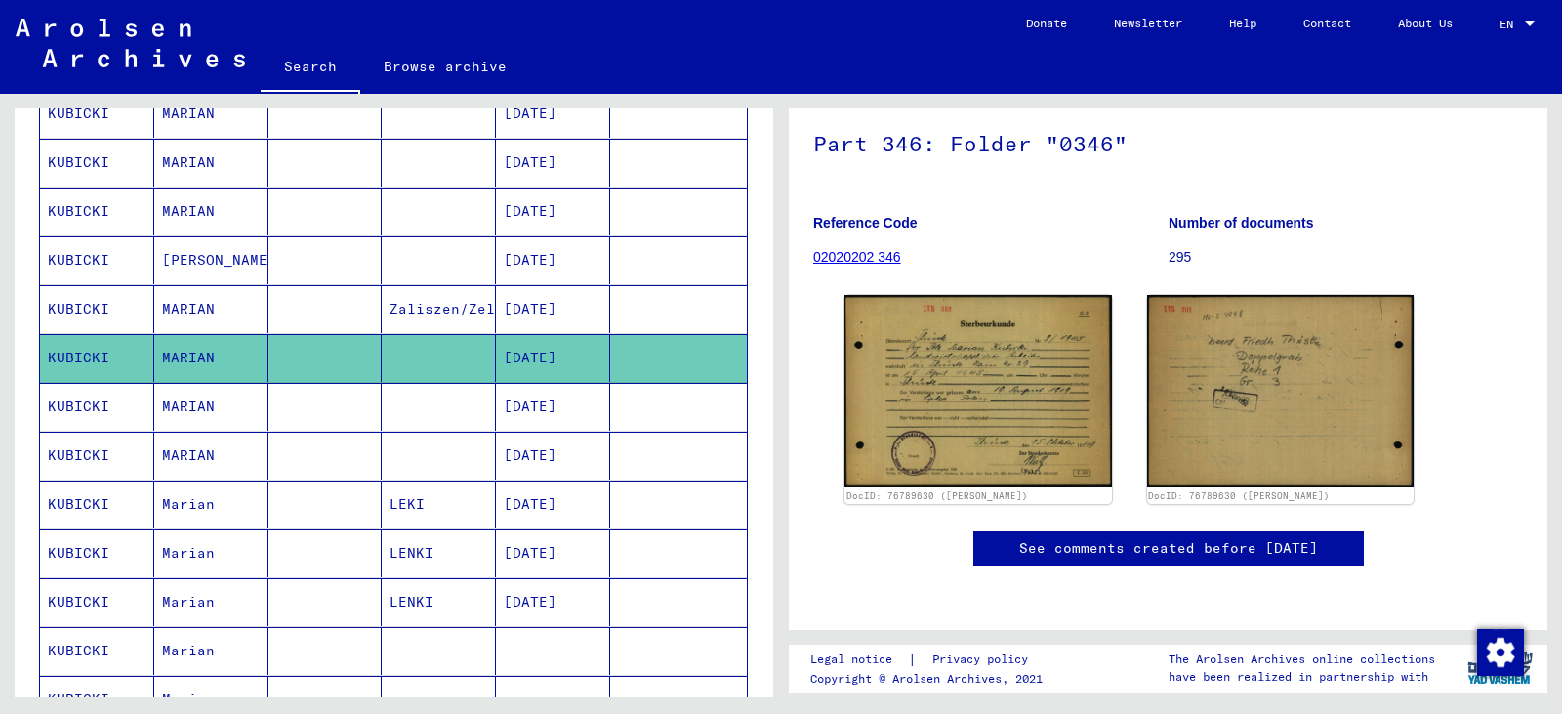
scroll to position [293, 0]
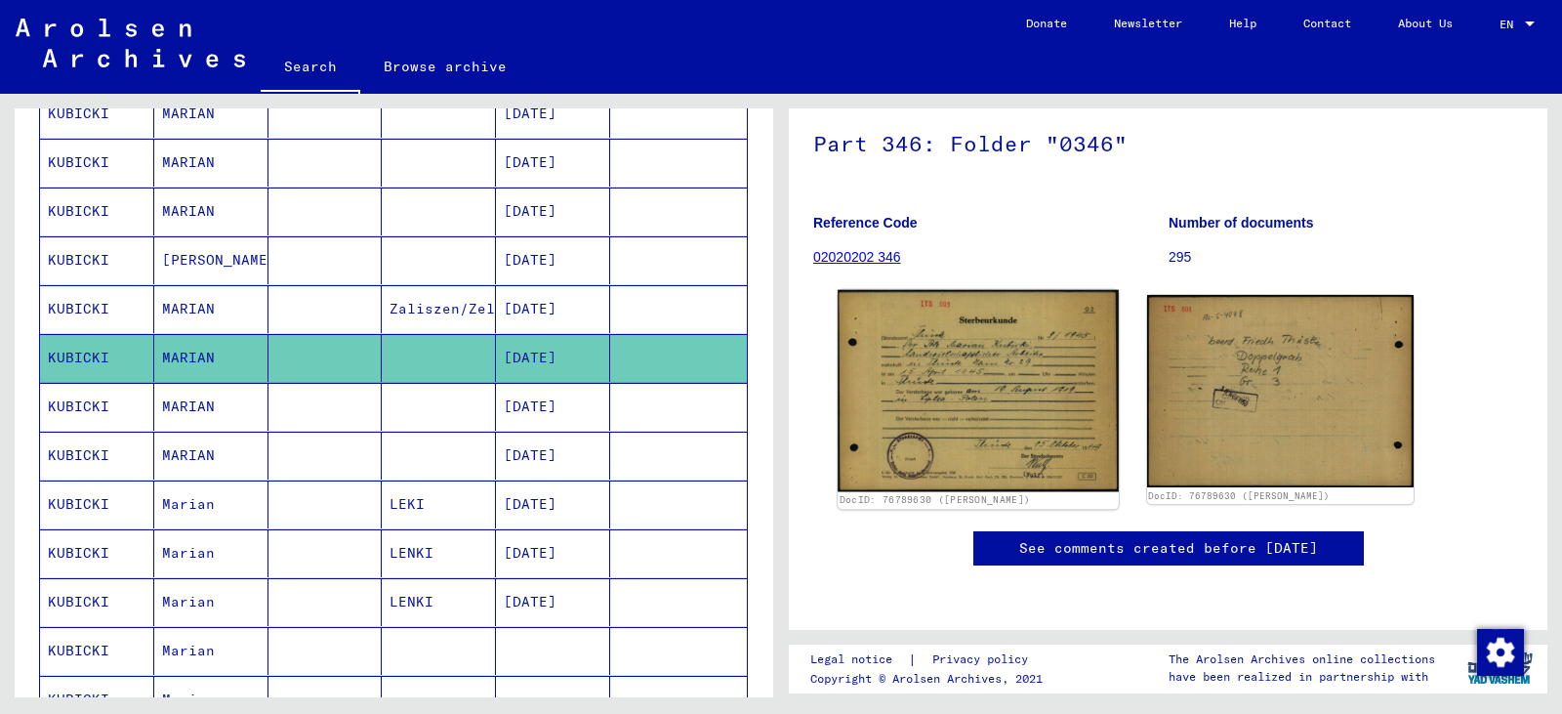
click at [992, 290] on img at bounding box center [978, 391] width 280 height 202
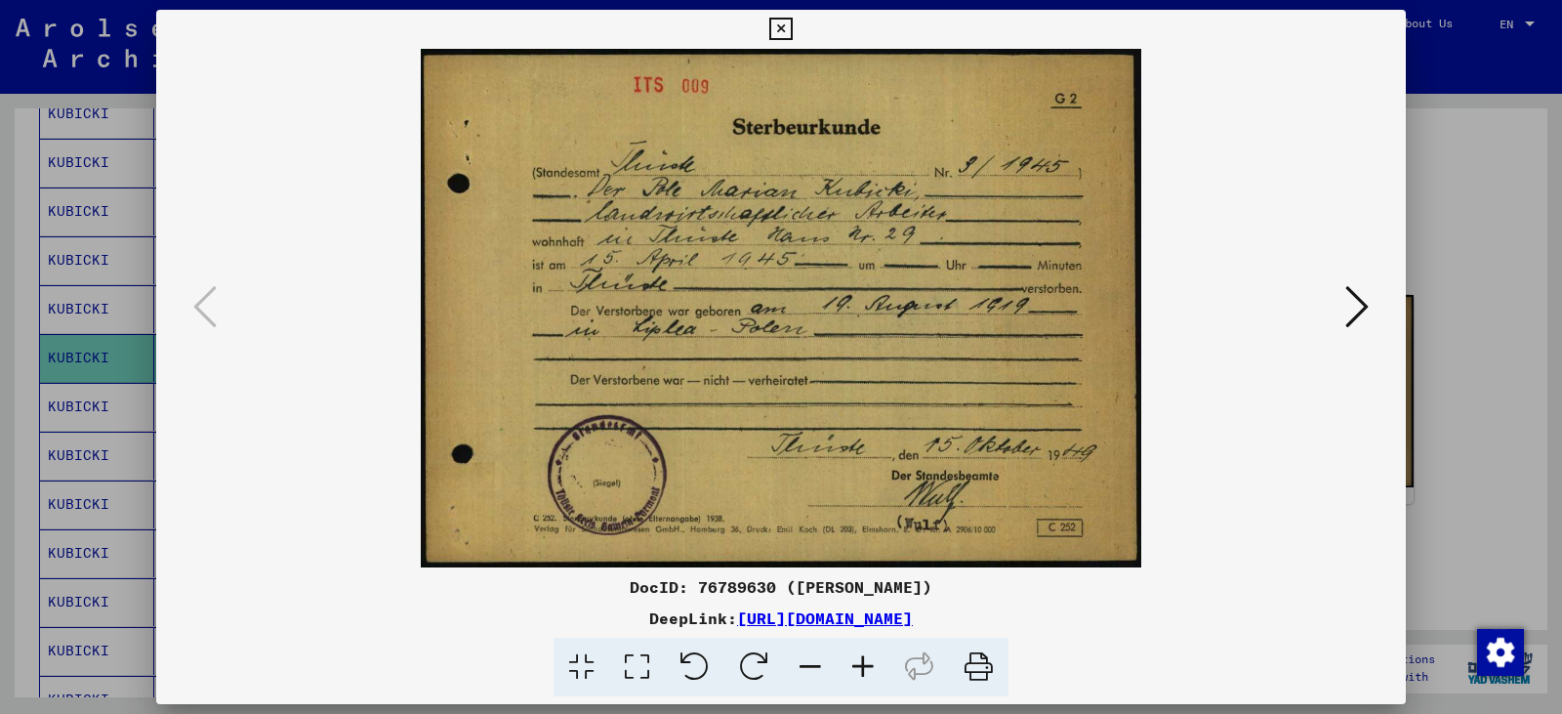
click at [782, 20] on icon at bounding box center [780, 29] width 22 height 23
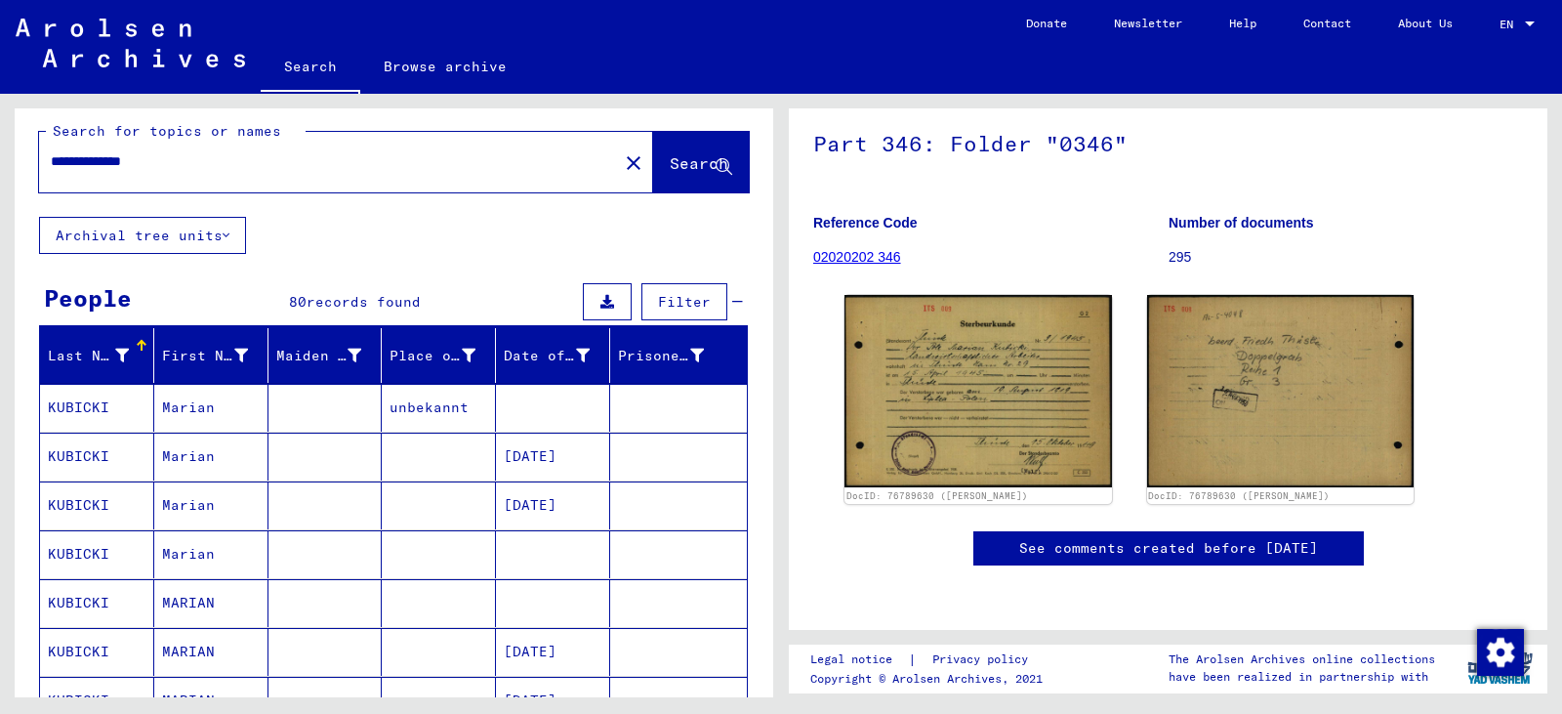
scroll to position [0, 0]
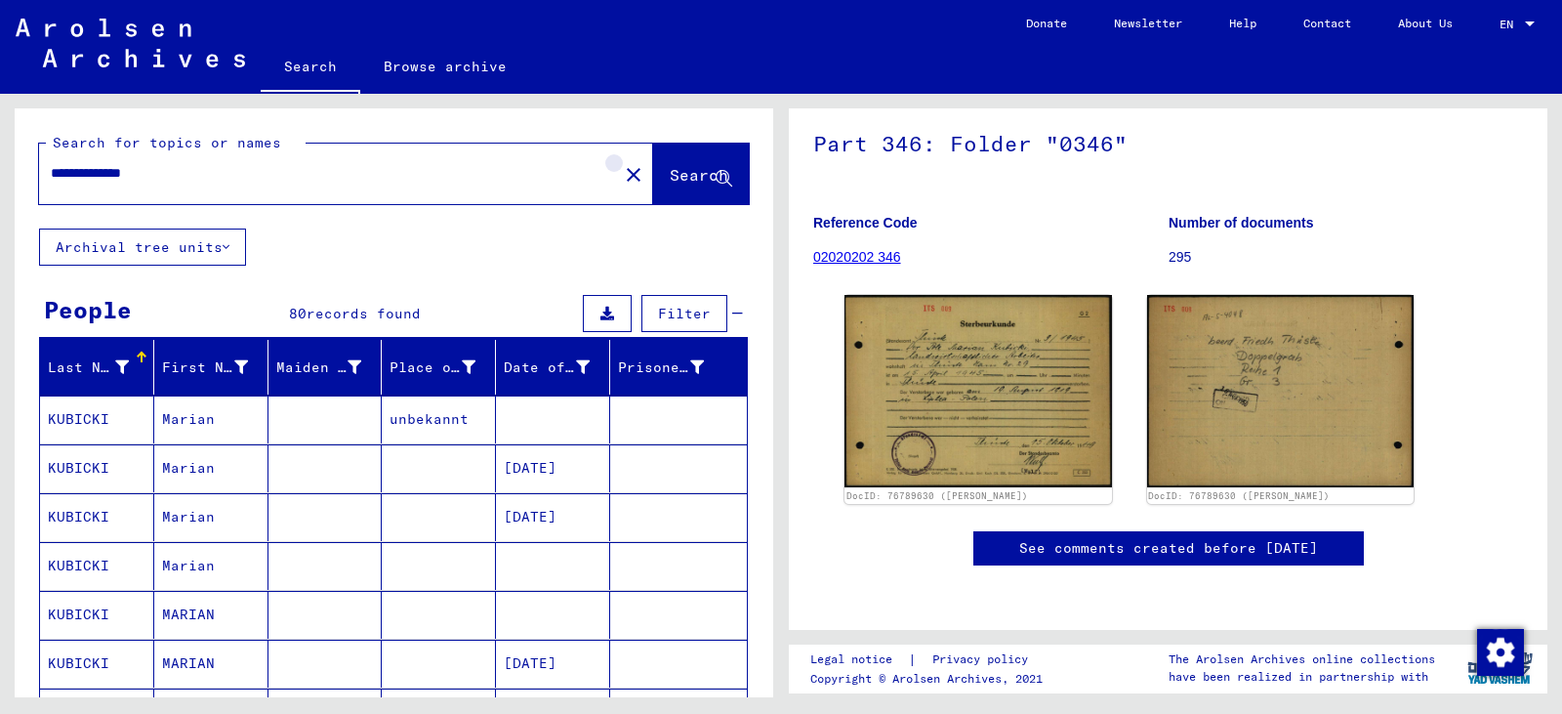
click at [622, 172] on mat-icon "close" at bounding box center [633, 174] width 23 height 23
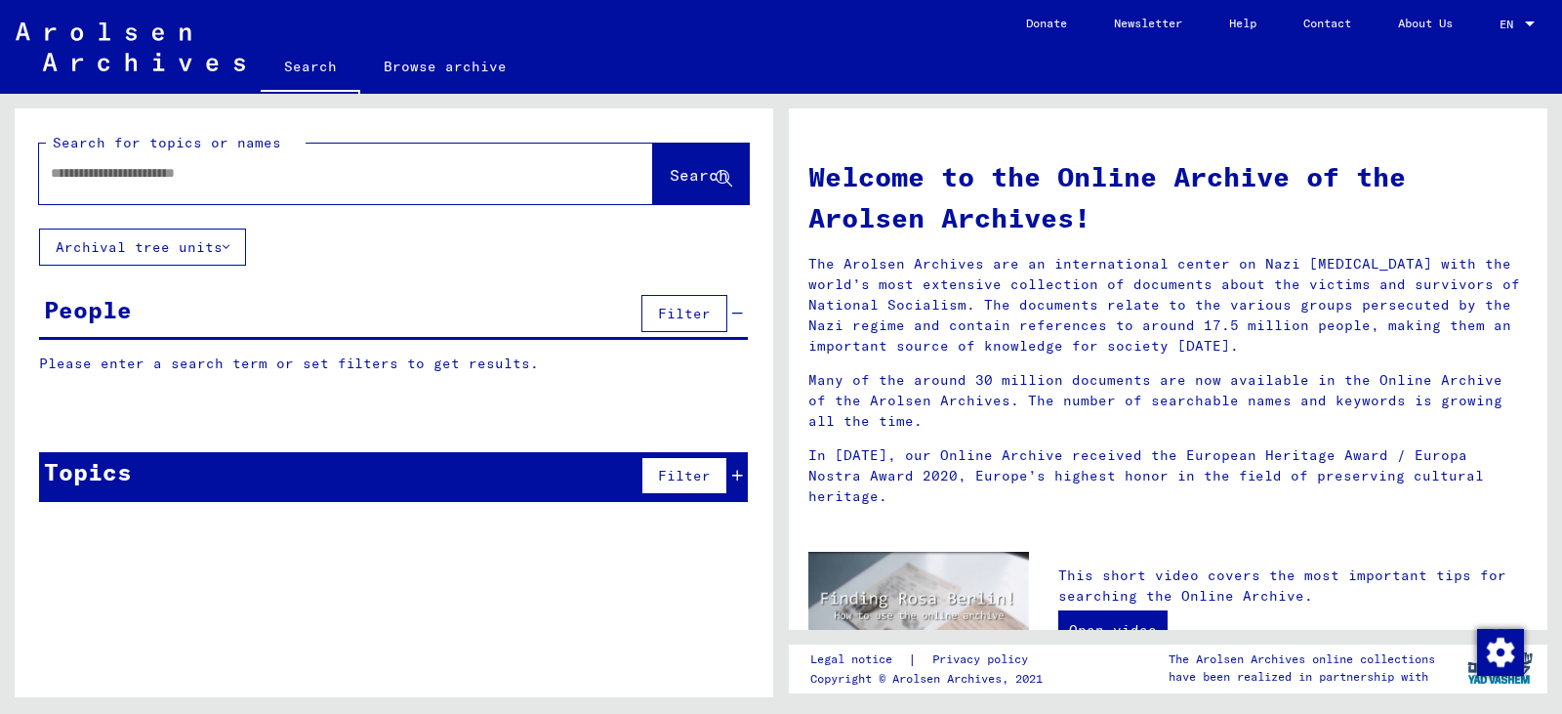
click at [139, 167] on input "text" at bounding box center [323, 173] width 544 height 20
type input "**********"
click at [670, 177] on span "Search" at bounding box center [699, 175] width 59 height 20
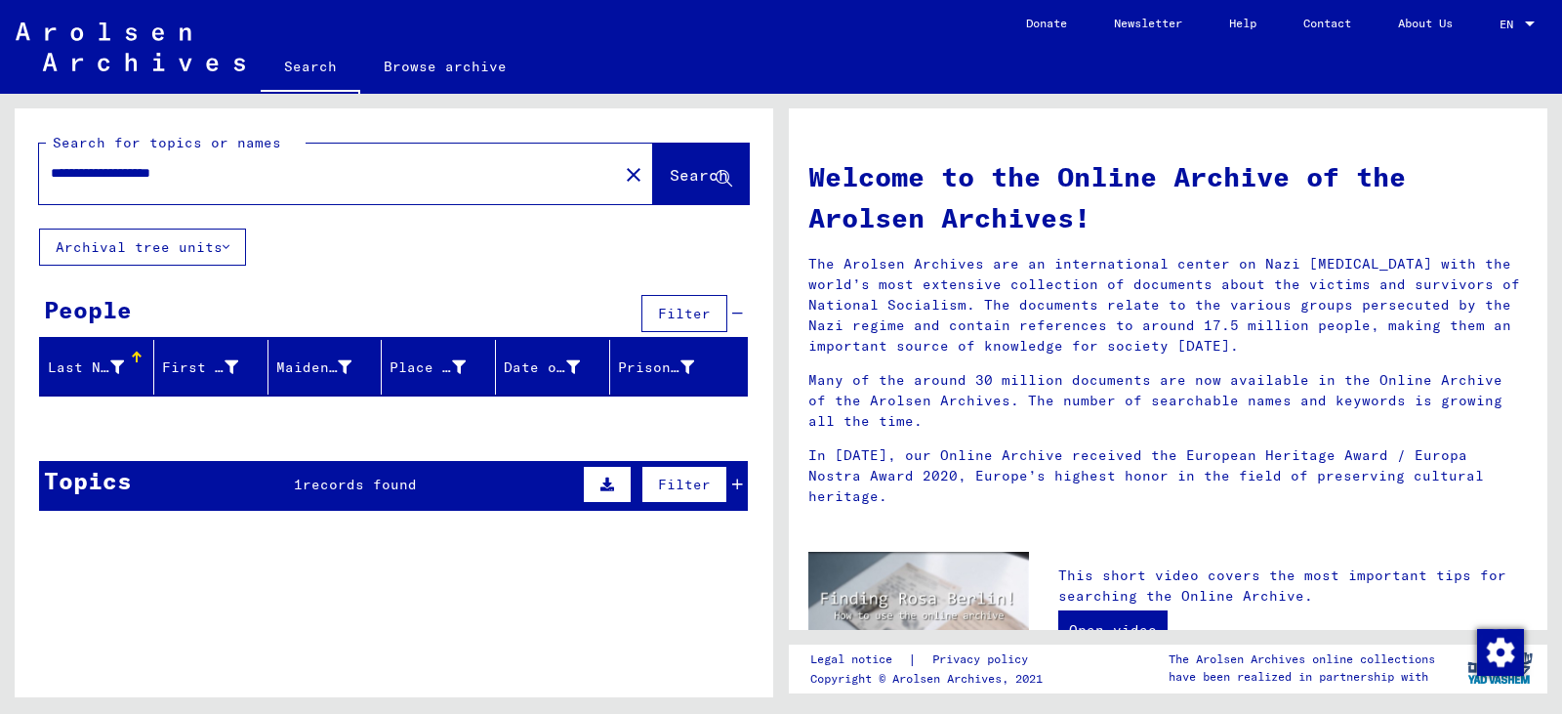
click at [622, 172] on mat-icon "close" at bounding box center [633, 174] width 23 height 23
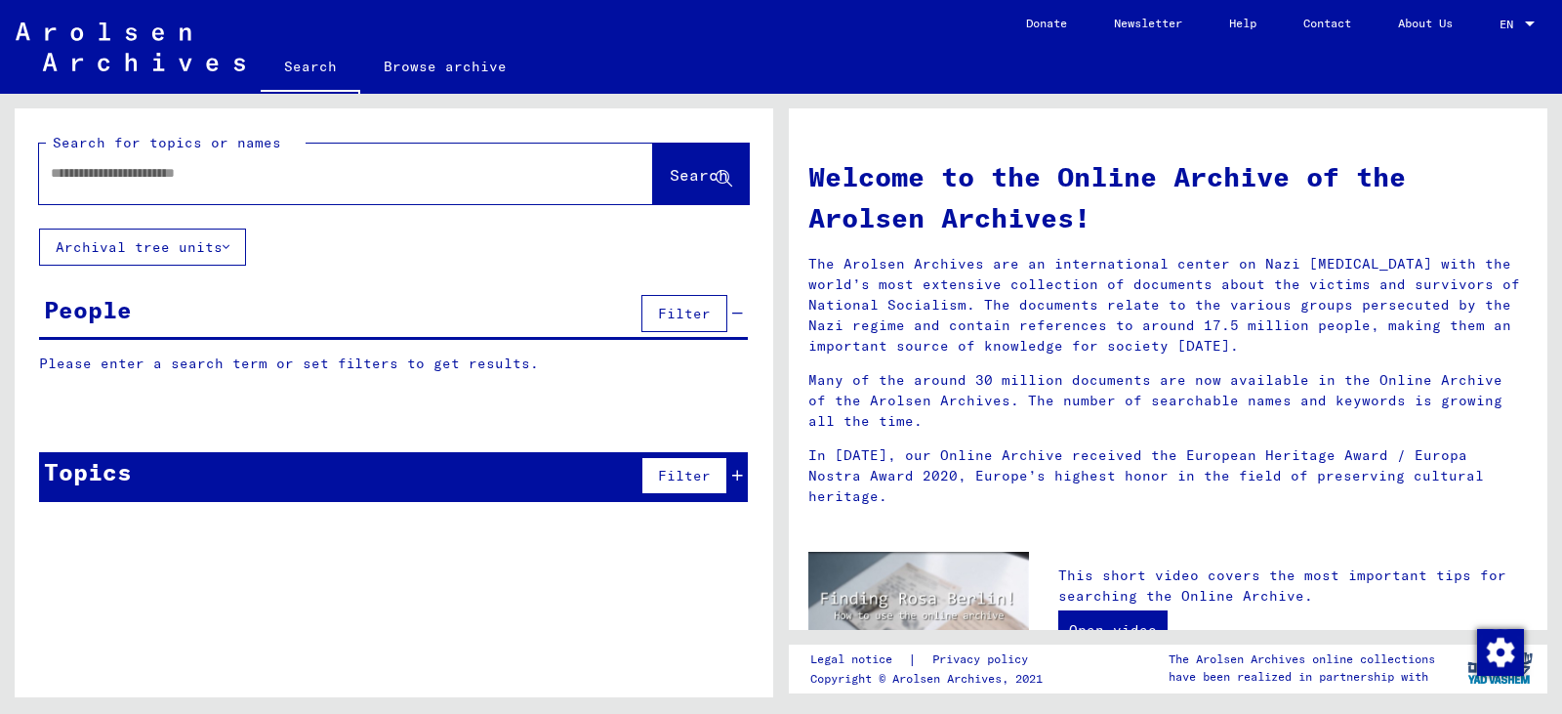
paste input "**********"
type input "**********"
click at [684, 178] on span "Search" at bounding box center [699, 175] width 59 height 20
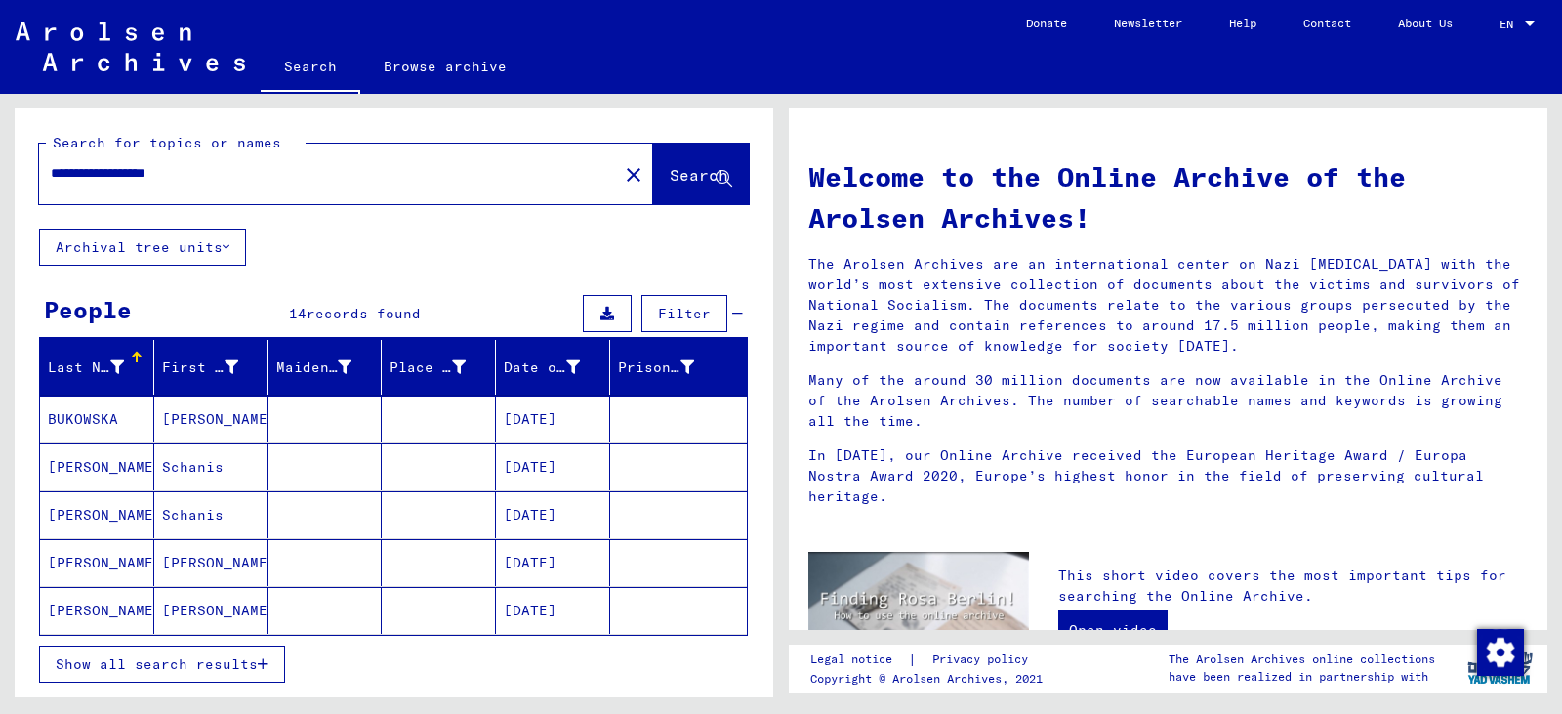
click at [199, 652] on button "Show all search results" at bounding box center [162, 663] width 246 height 37
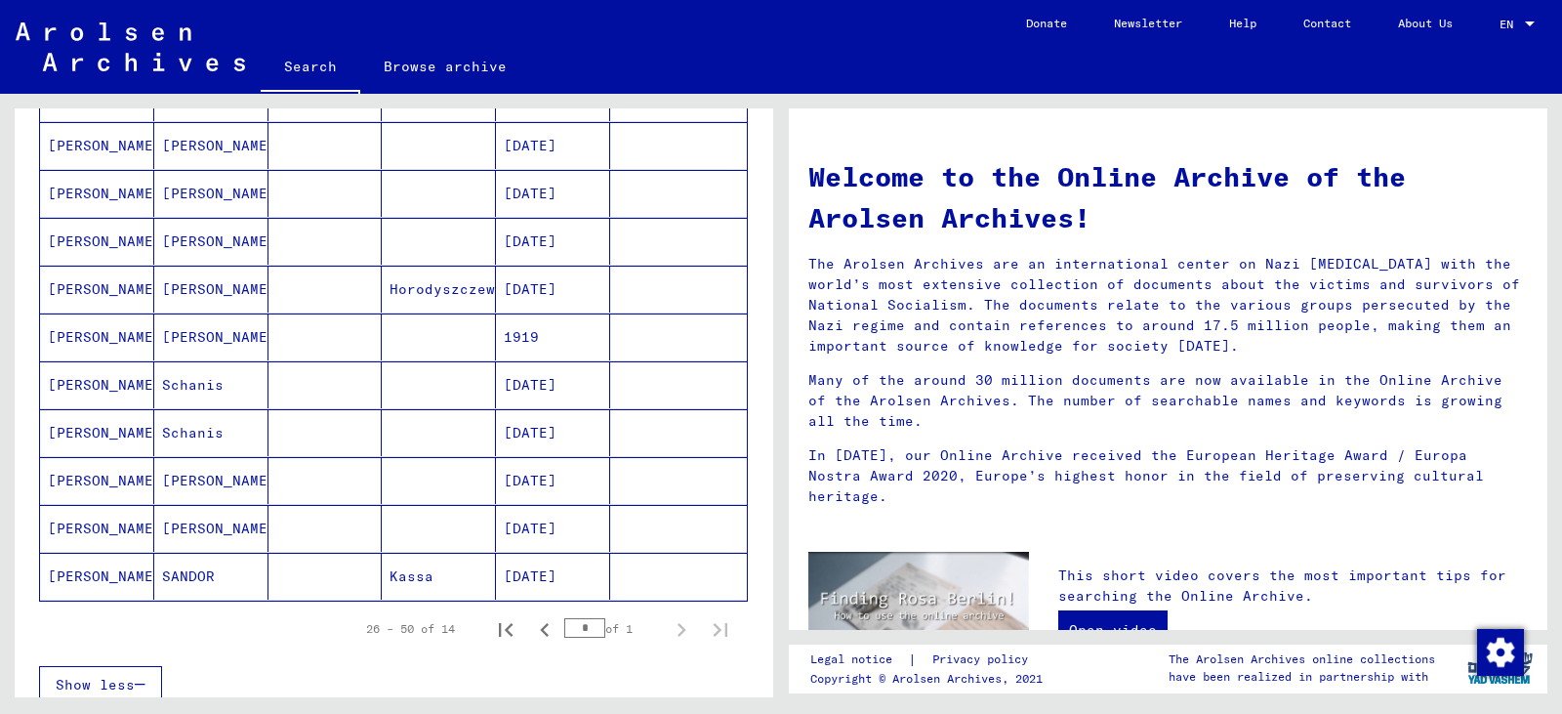
scroll to position [488, 0]
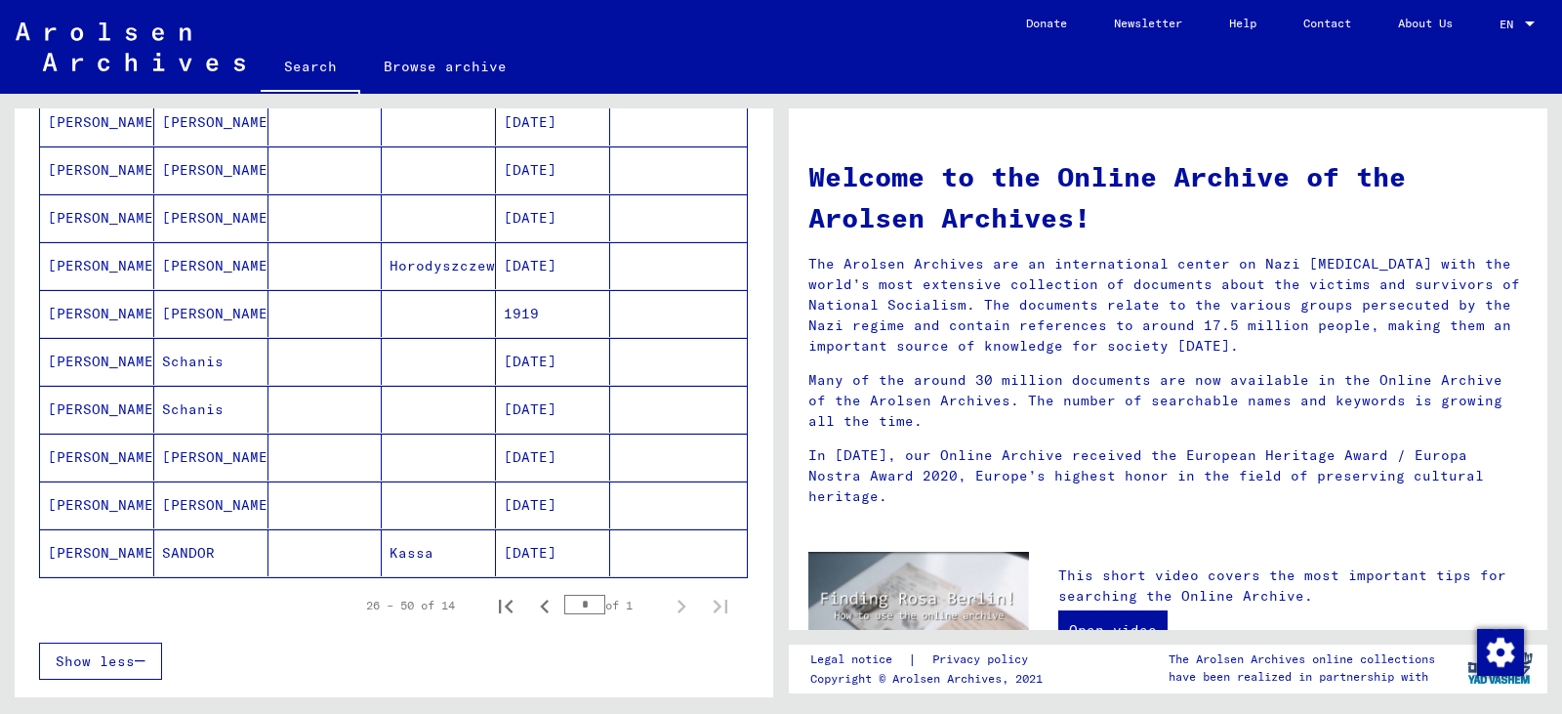
click at [530, 312] on mat-cell "1919" at bounding box center [553, 313] width 114 height 47
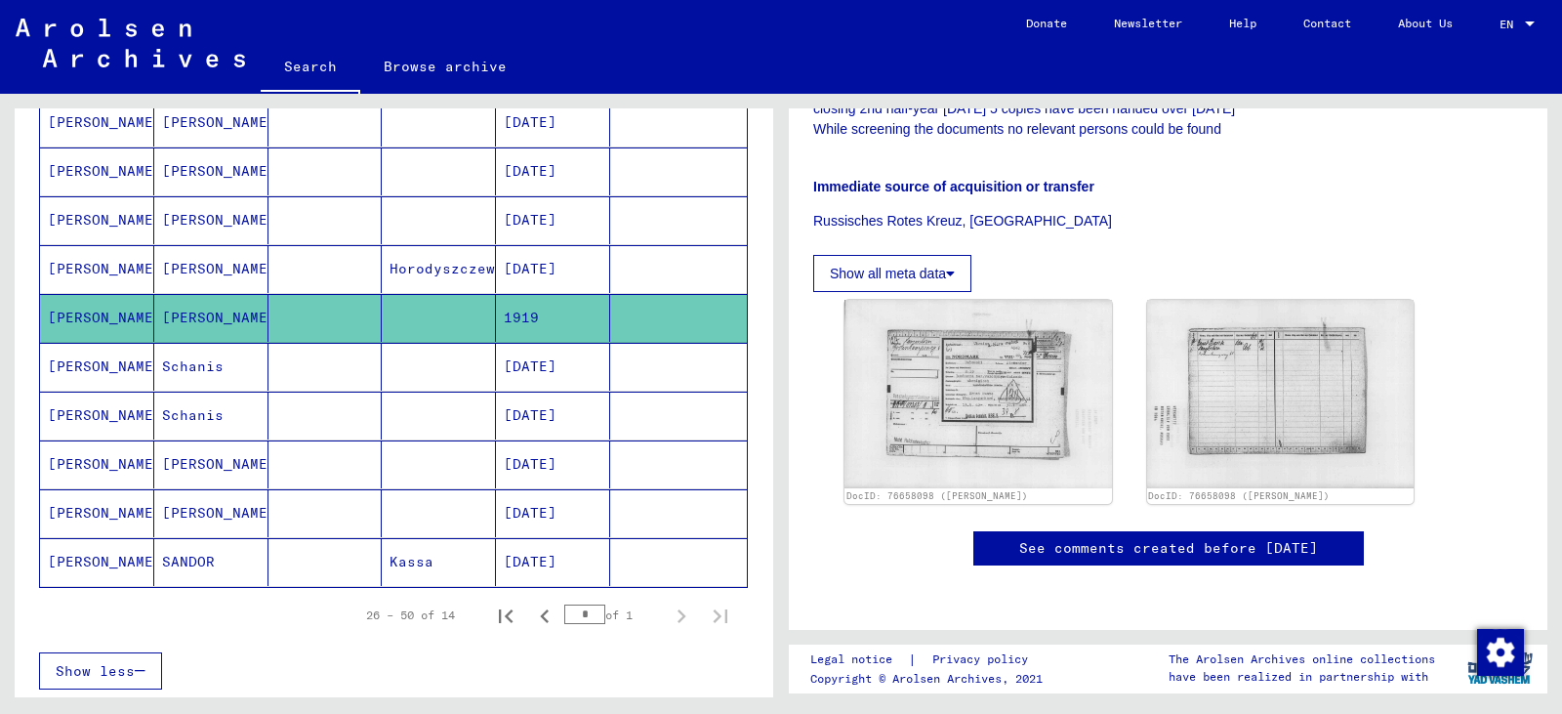
scroll to position [781, 0]
click at [494, 616] on icon "First page" at bounding box center [505, 615] width 27 height 27
type input "*"
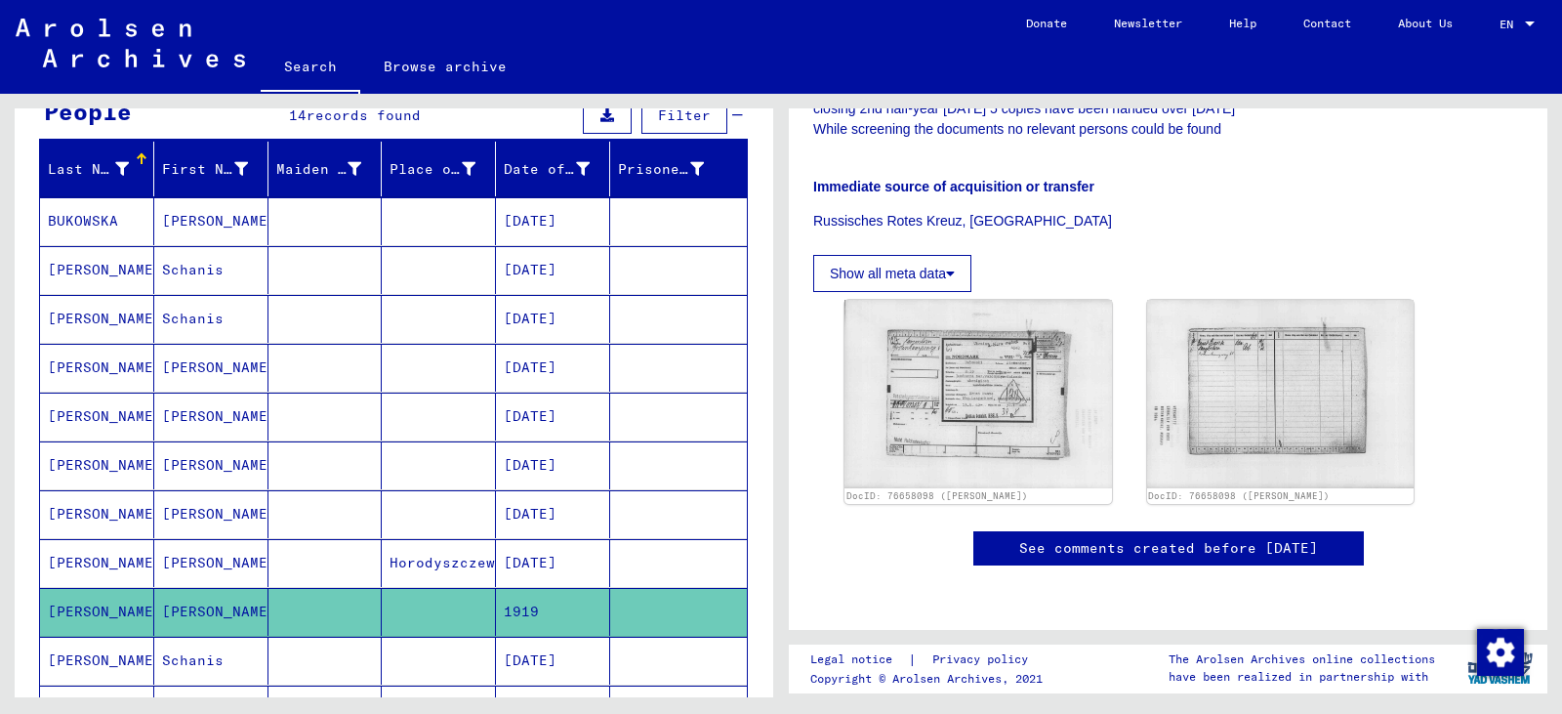
scroll to position [199, 0]
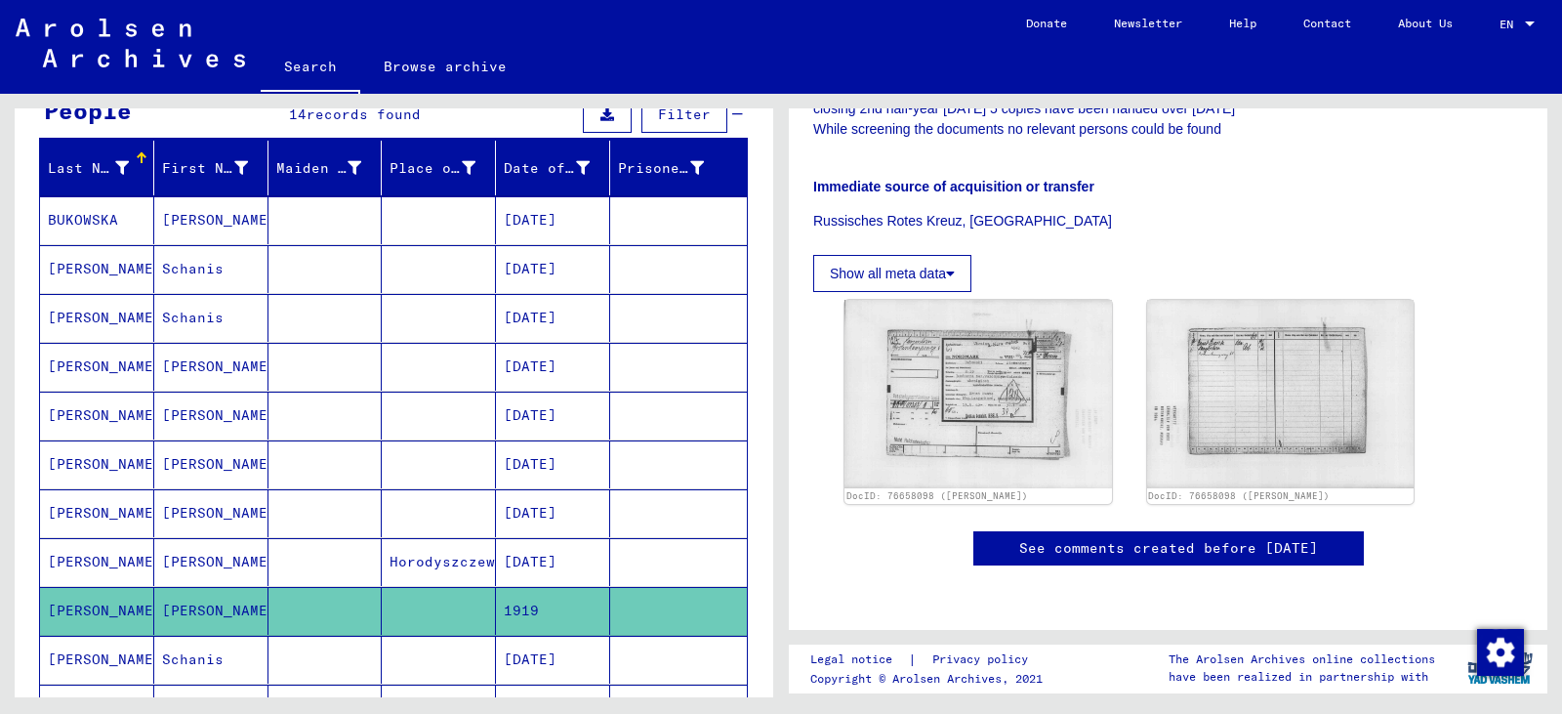
click at [554, 364] on mat-cell "[DATE]" at bounding box center [553, 367] width 114 height 48
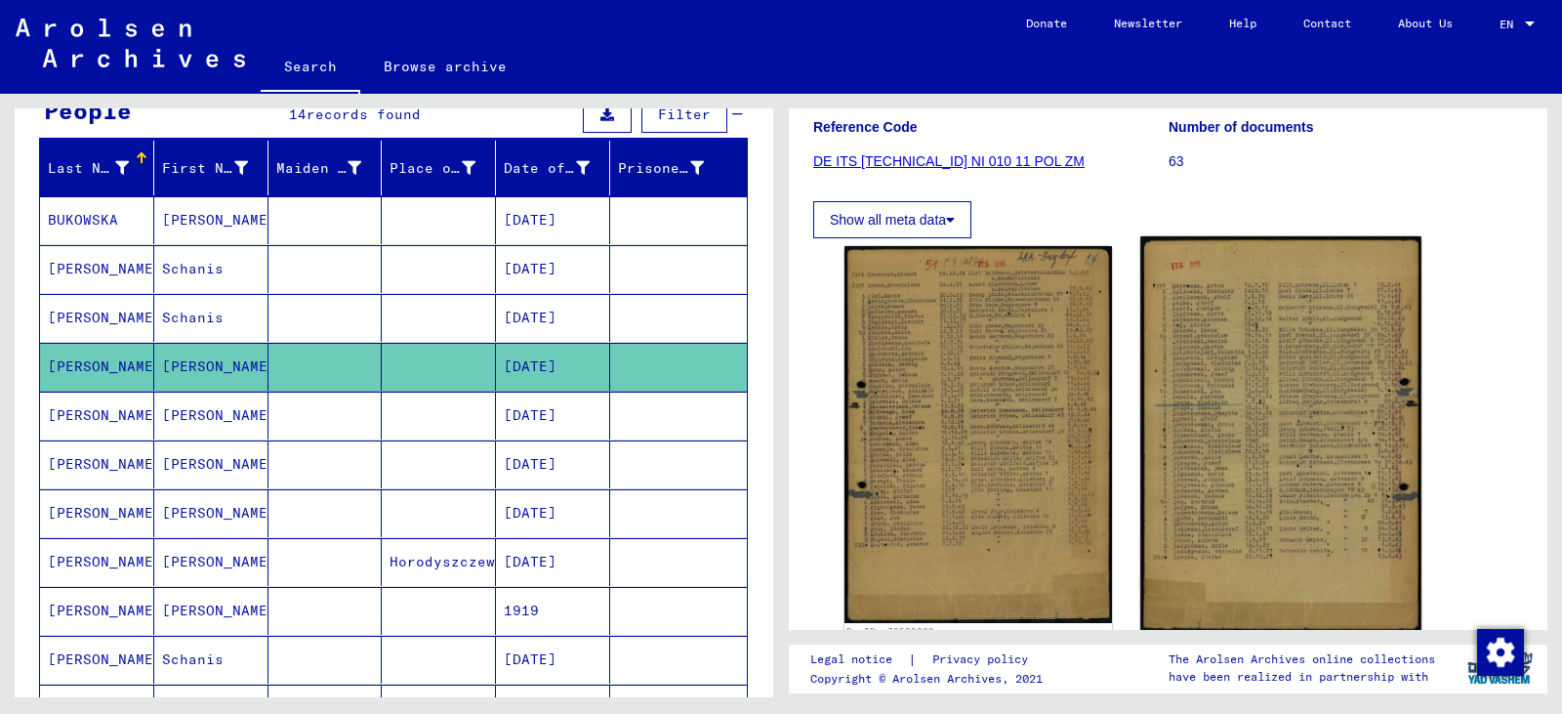
scroll to position [390, 0]
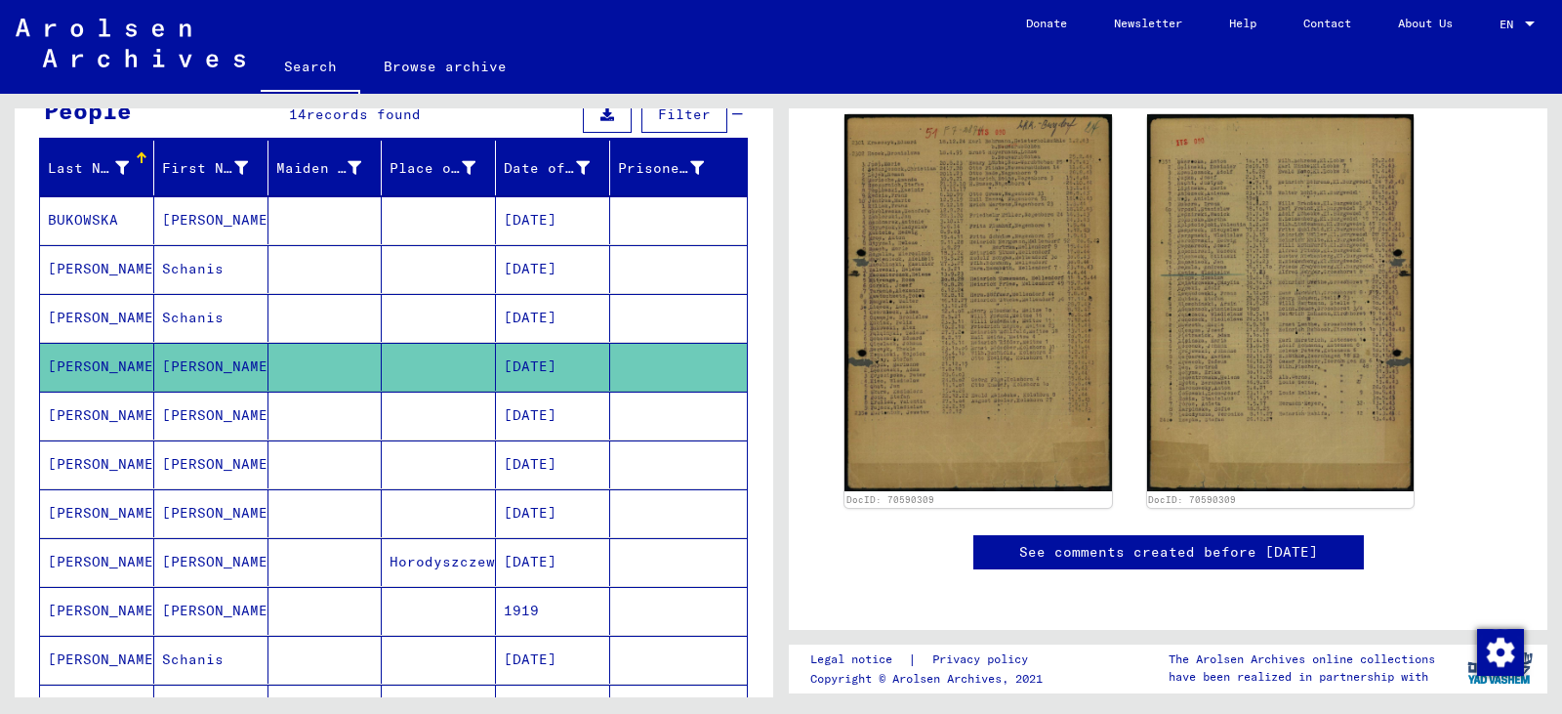
click at [531, 415] on mat-cell "[DATE]" at bounding box center [553, 415] width 114 height 48
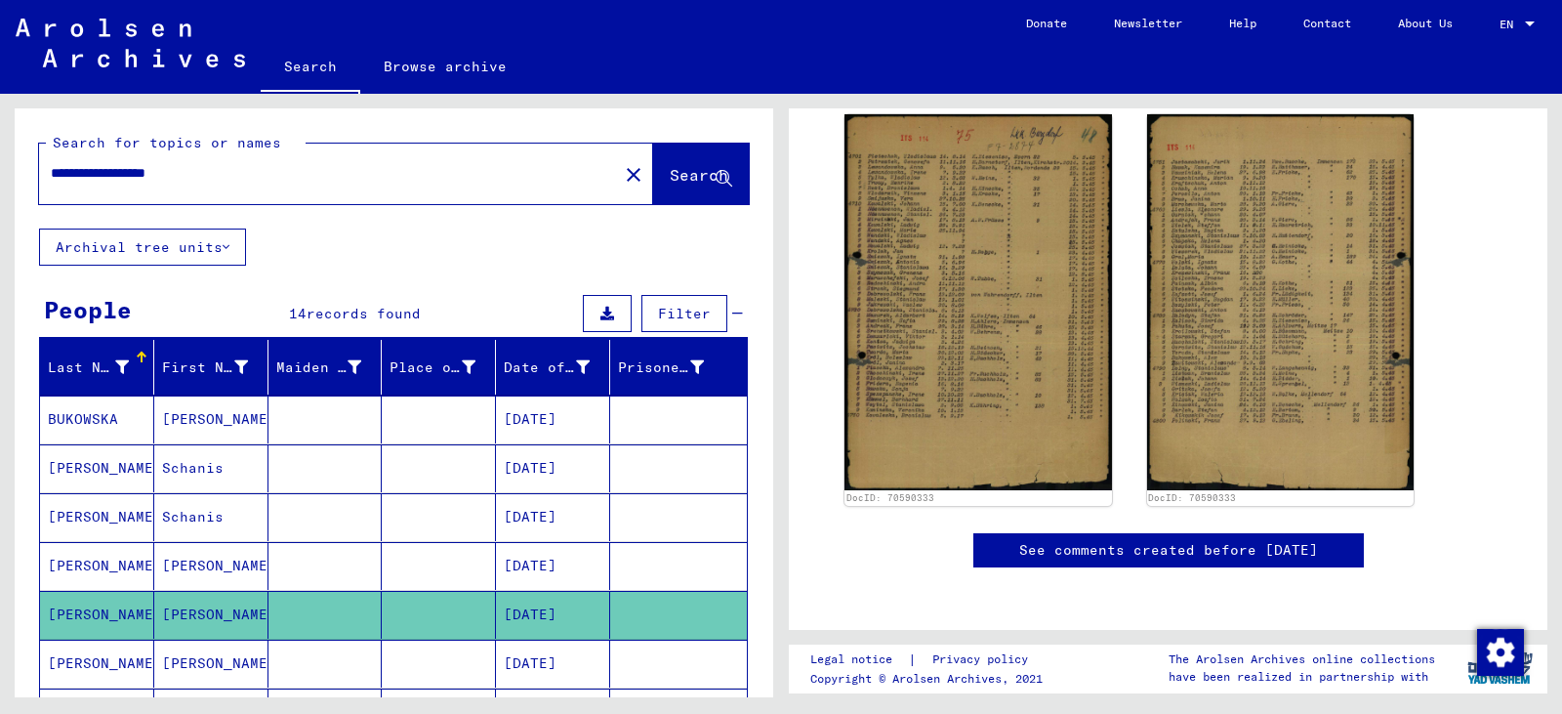
drag, startPoint x: 218, startPoint y: 173, endPoint x: 45, endPoint y: 156, distance: 173.6
click at [45, 156] on div "**********" at bounding box center [322, 173] width 567 height 44
type input "*********"
click at [674, 170] on span "Search" at bounding box center [699, 175] width 59 height 20
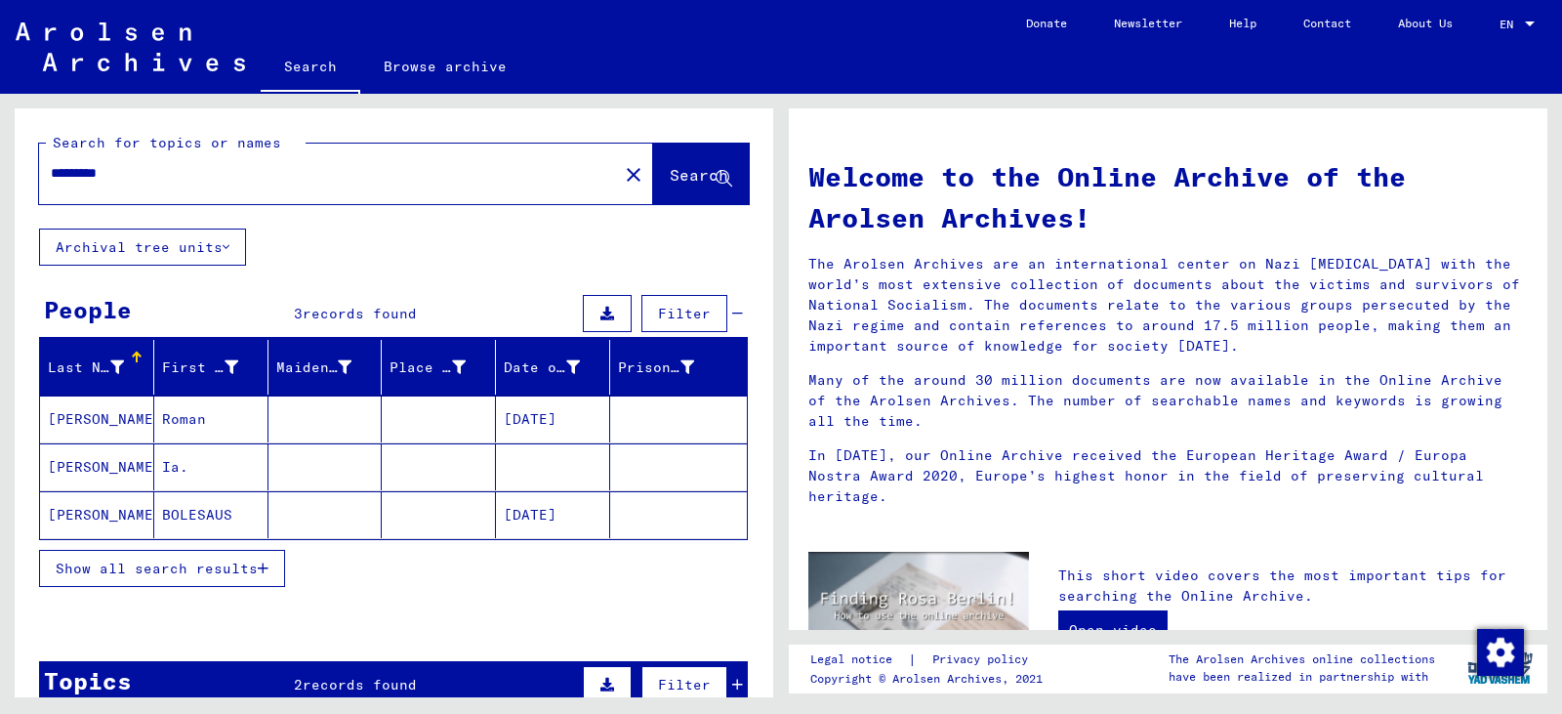
click at [187, 562] on span "Show all search results" at bounding box center [157, 568] width 202 height 18
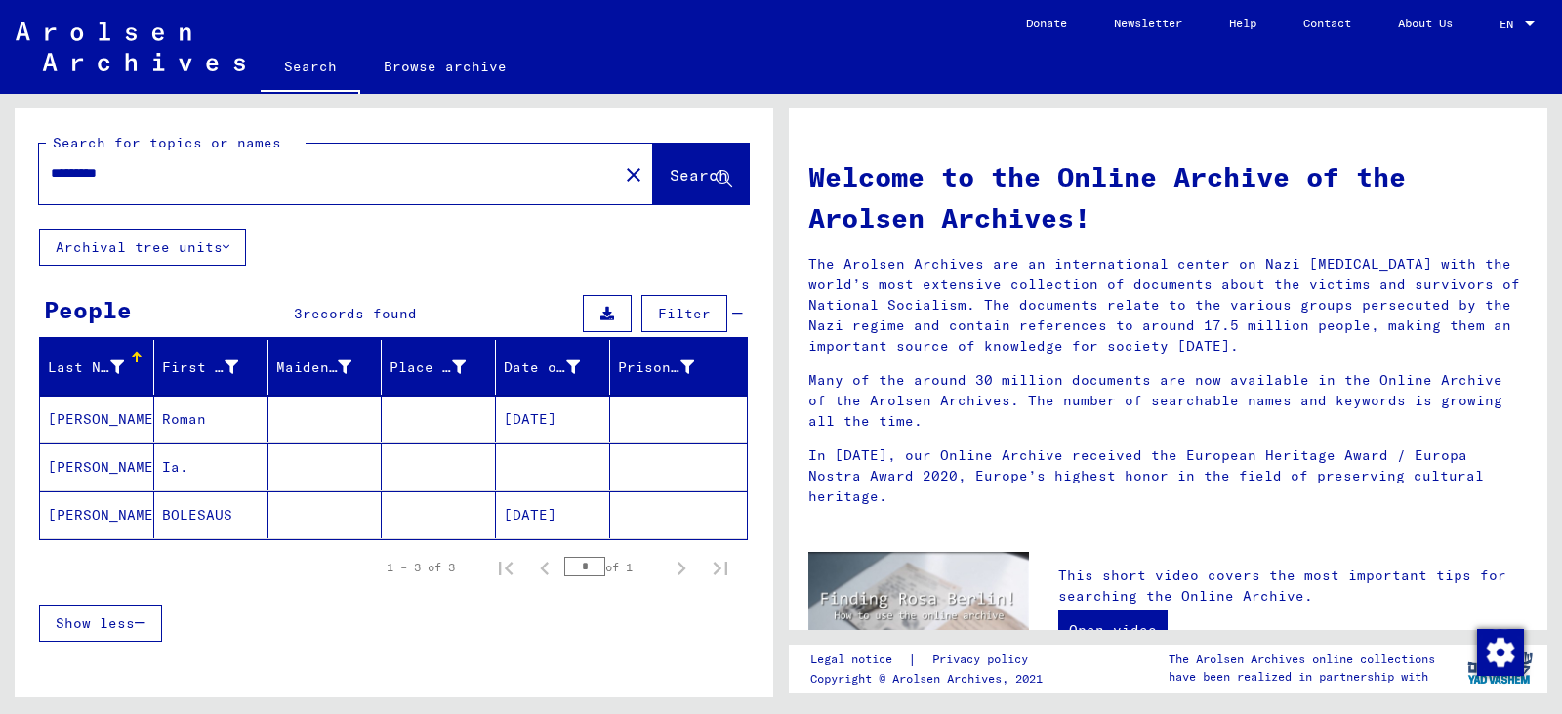
click at [89, 463] on mat-cell "[PERSON_NAME]" at bounding box center [97, 466] width 114 height 47
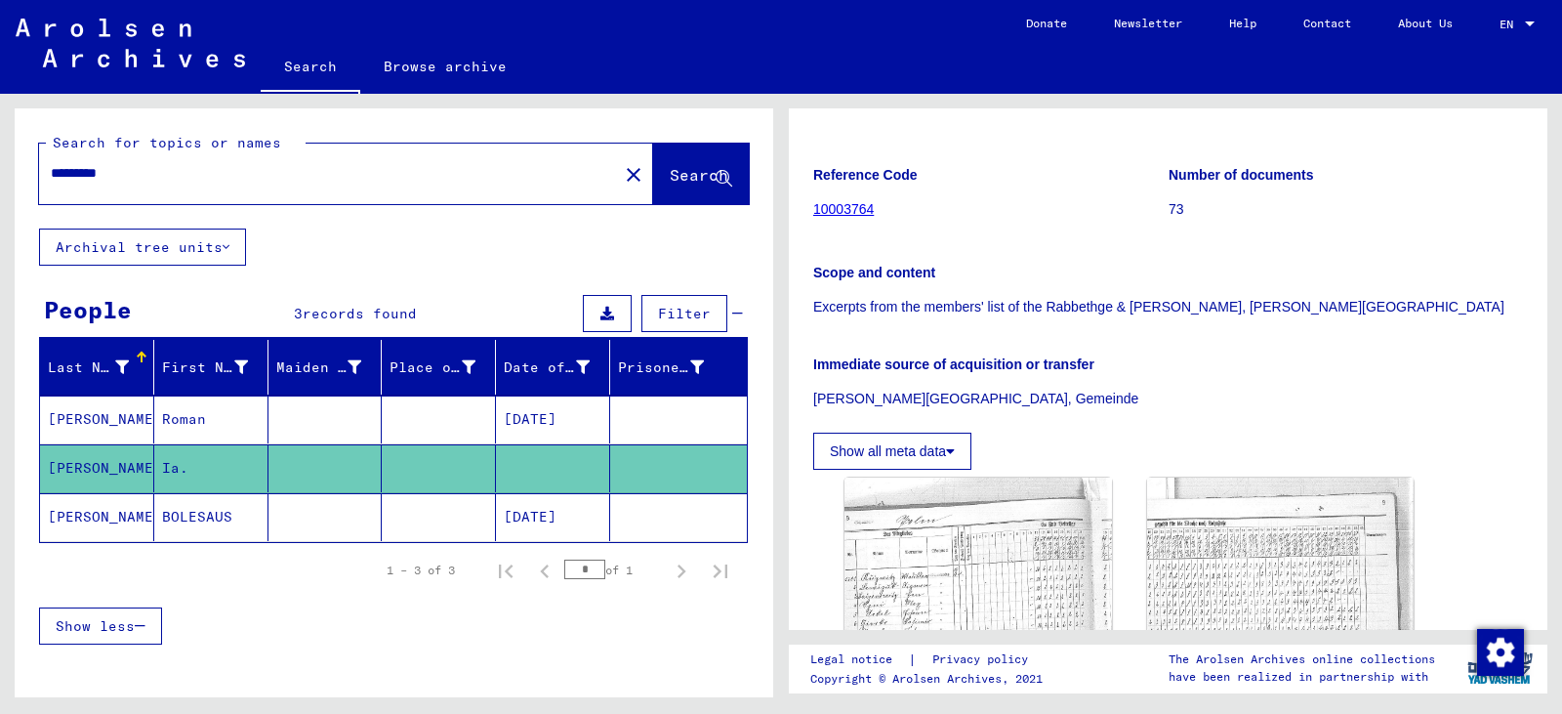
scroll to position [390, 0]
